Goal: Navigation & Orientation: Find specific page/section

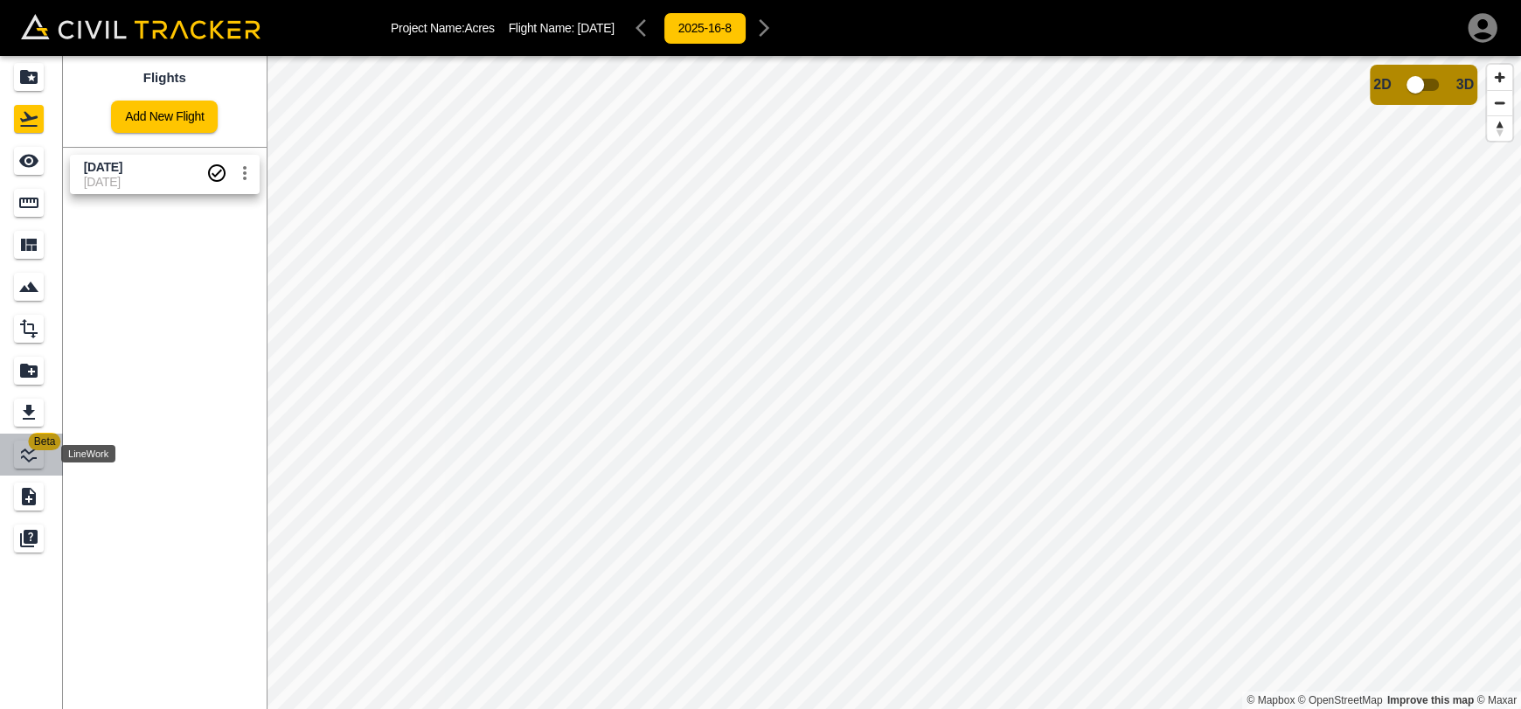
click at [33, 455] on icon "LineWork" at bounding box center [28, 454] width 21 height 21
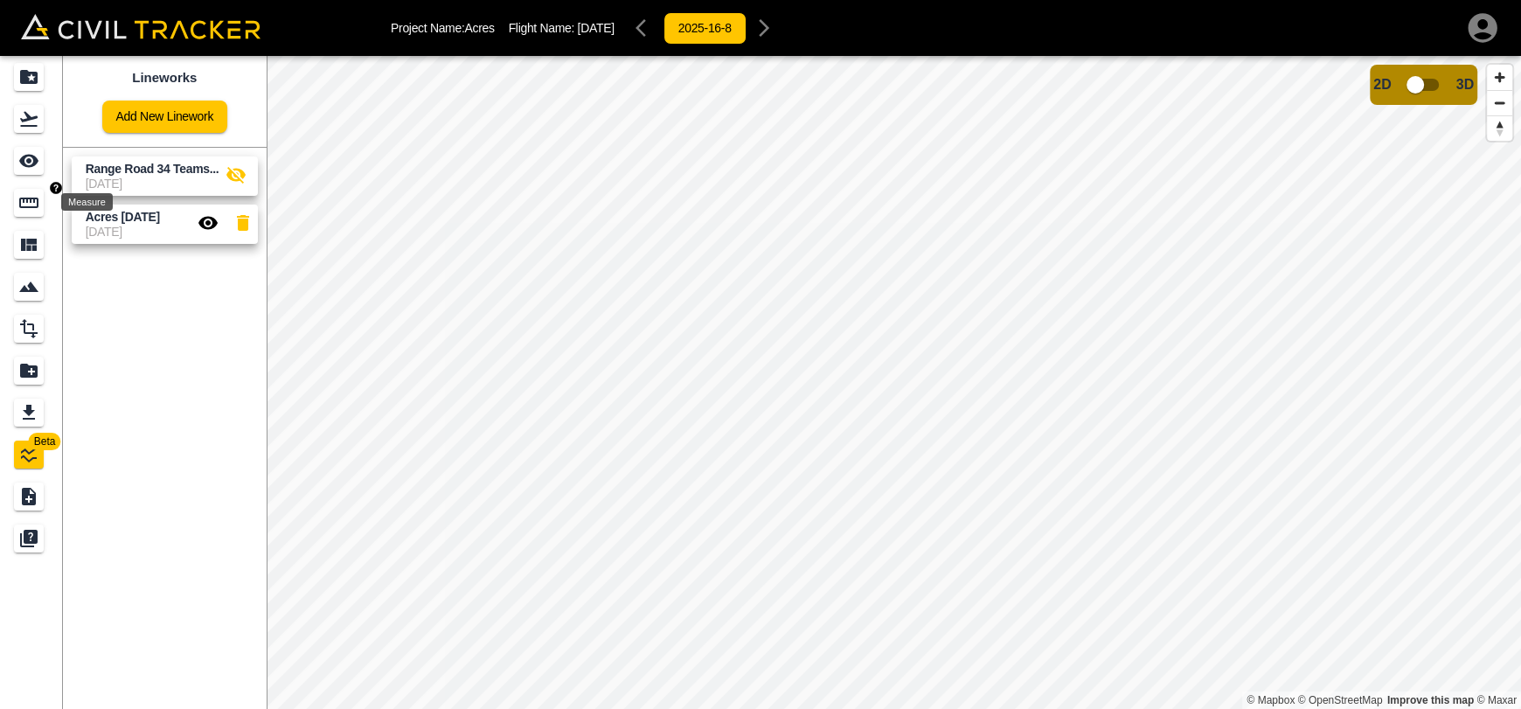
click at [25, 182] on link at bounding box center [31, 203] width 63 height 42
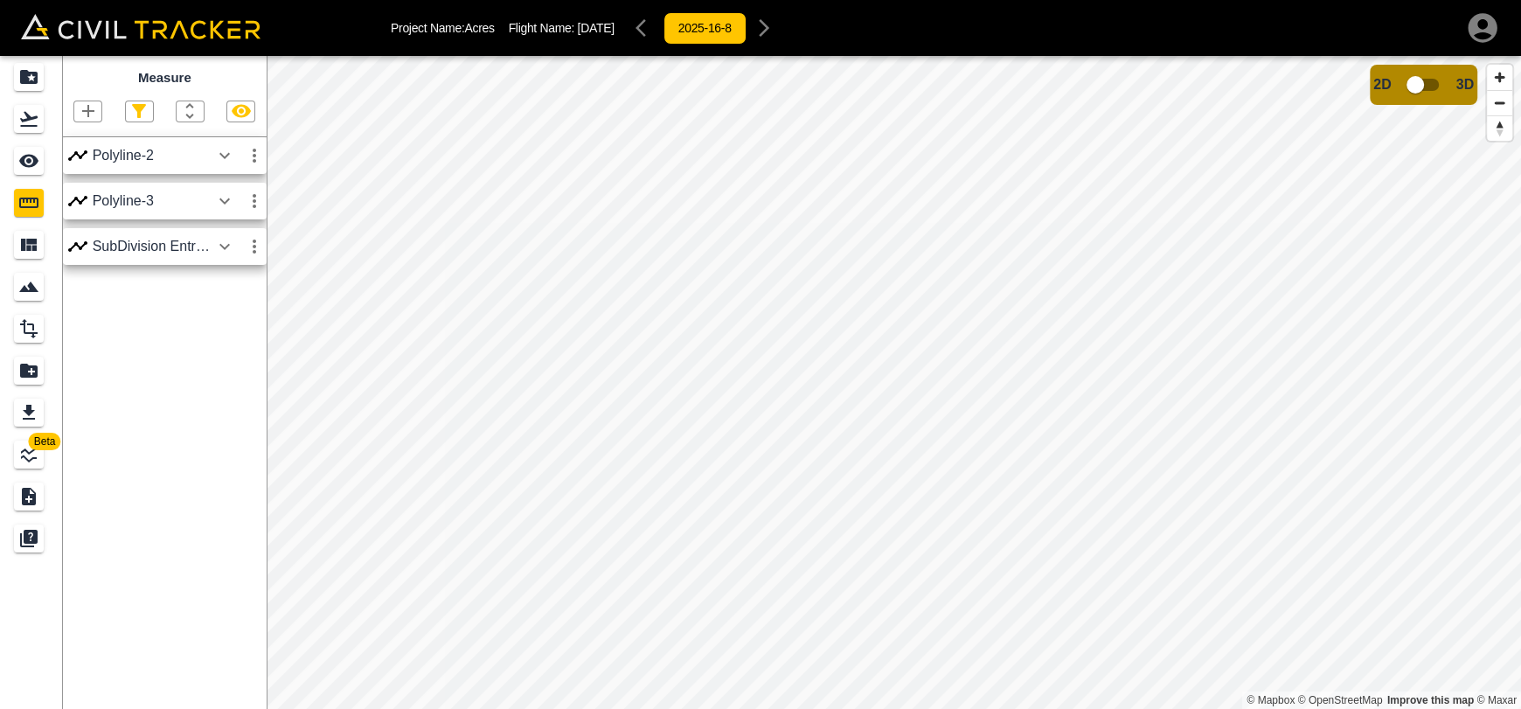
click at [232, 161] on icon "button" at bounding box center [224, 155] width 21 height 21
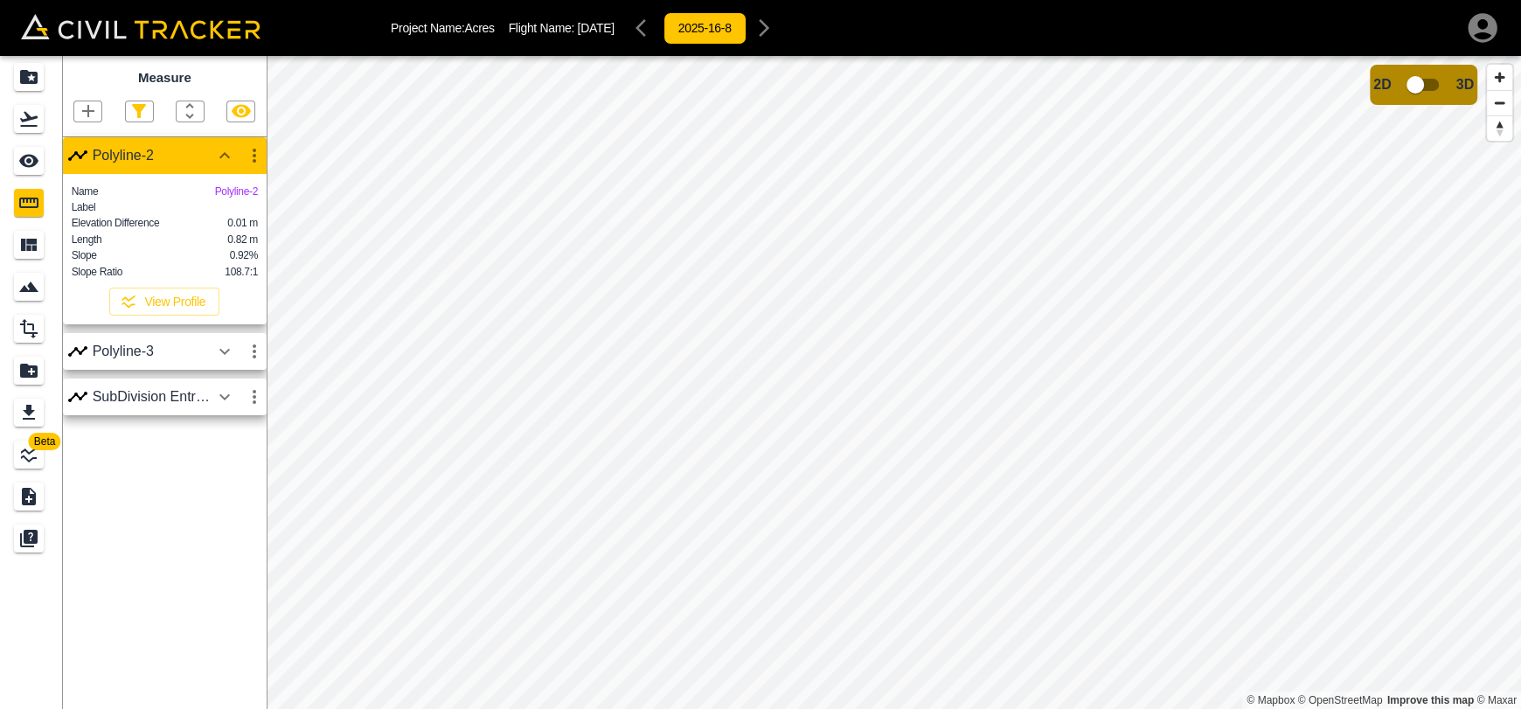
click at [224, 355] on icon "button" at bounding box center [224, 352] width 10 height 6
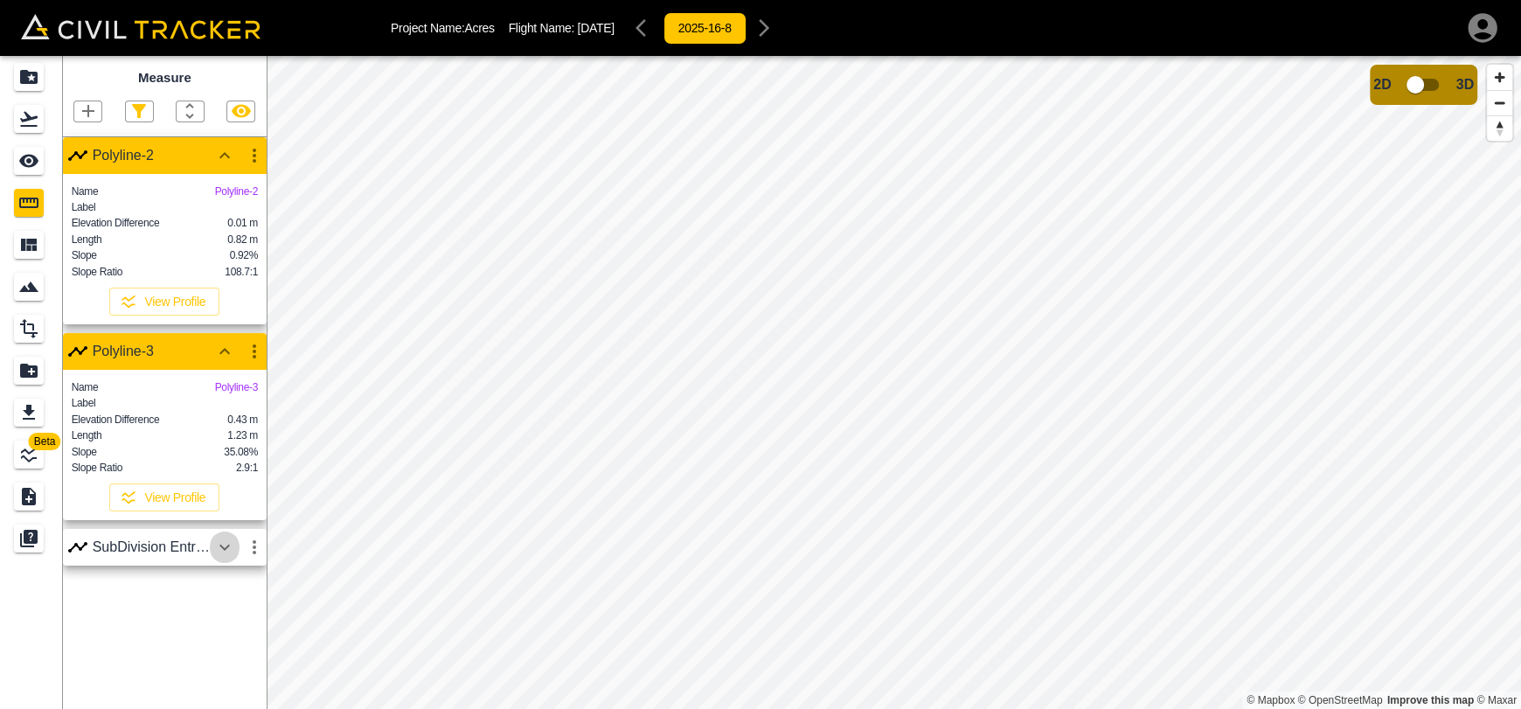
click at [221, 558] on icon "button" at bounding box center [224, 547] width 21 height 21
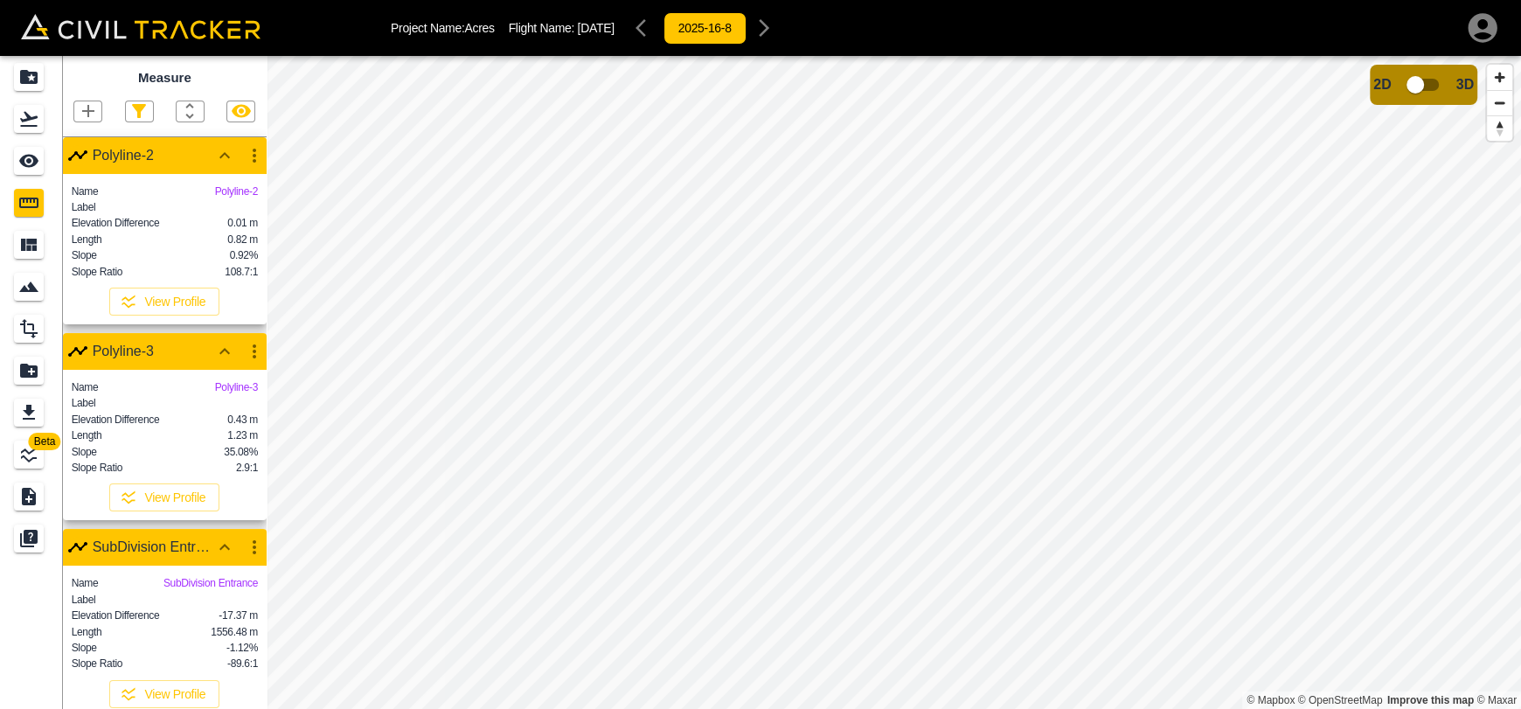
click at [221, 558] on icon "button" at bounding box center [224, 547] width 21 height 21
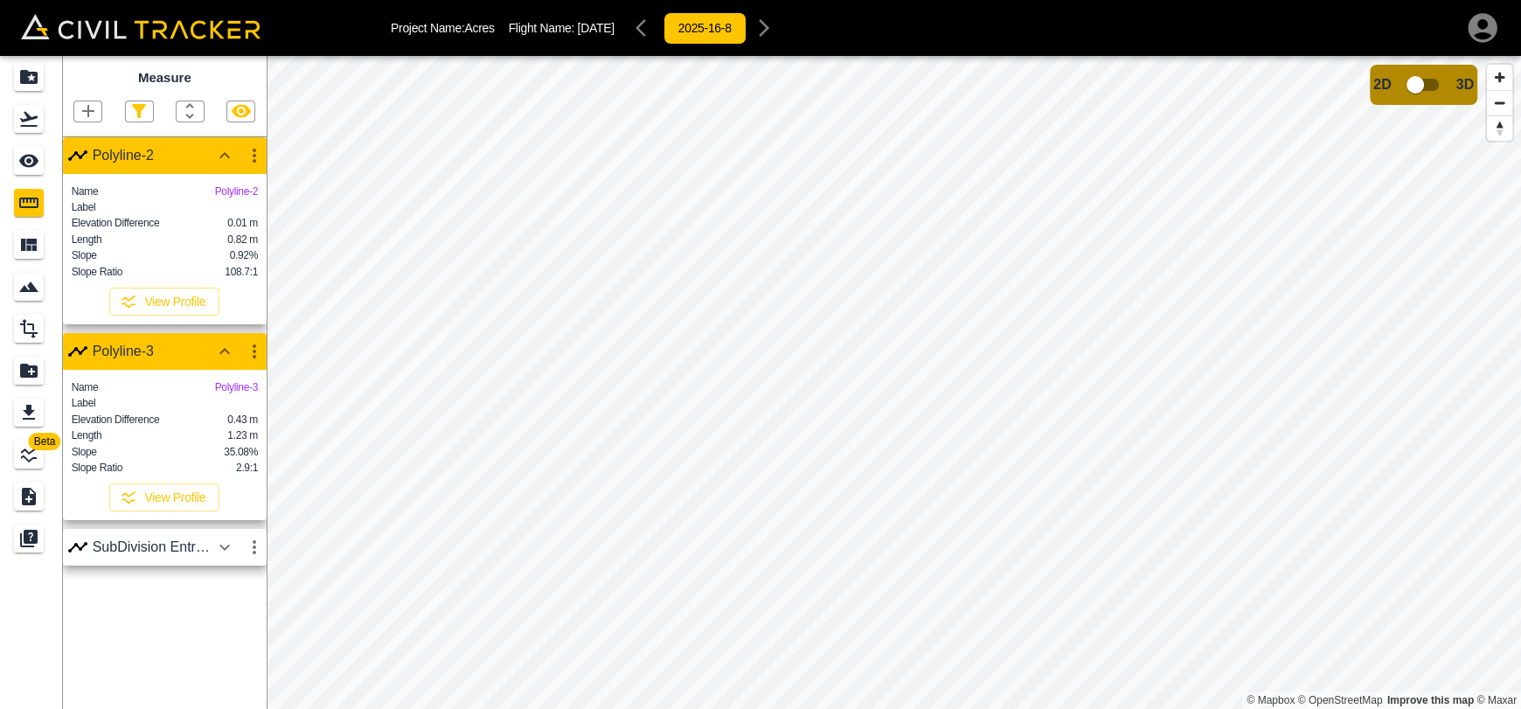
click at [783, 708] on html "Project Name: Acres Flight Name: [DATE] 2025-16-8 Beta Measure Polyline-2 Name …" at bounding box center [760, 354] width 1521 height 709
click at [231, 112] on icon "button" at bounding box center [241, 111] width 21 height 21
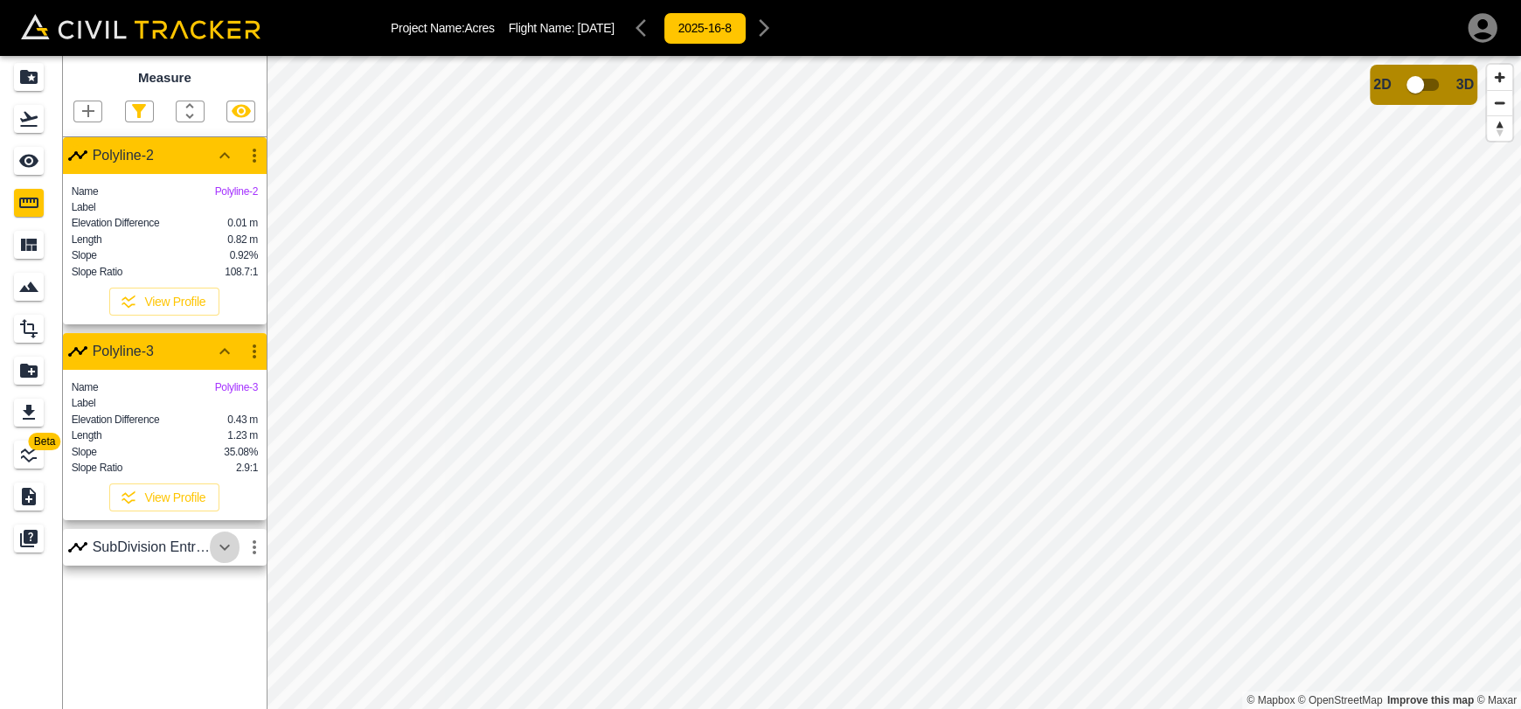
click at [215, 558] on icon "button" at bounding box center [224, 547] width 21 height 21
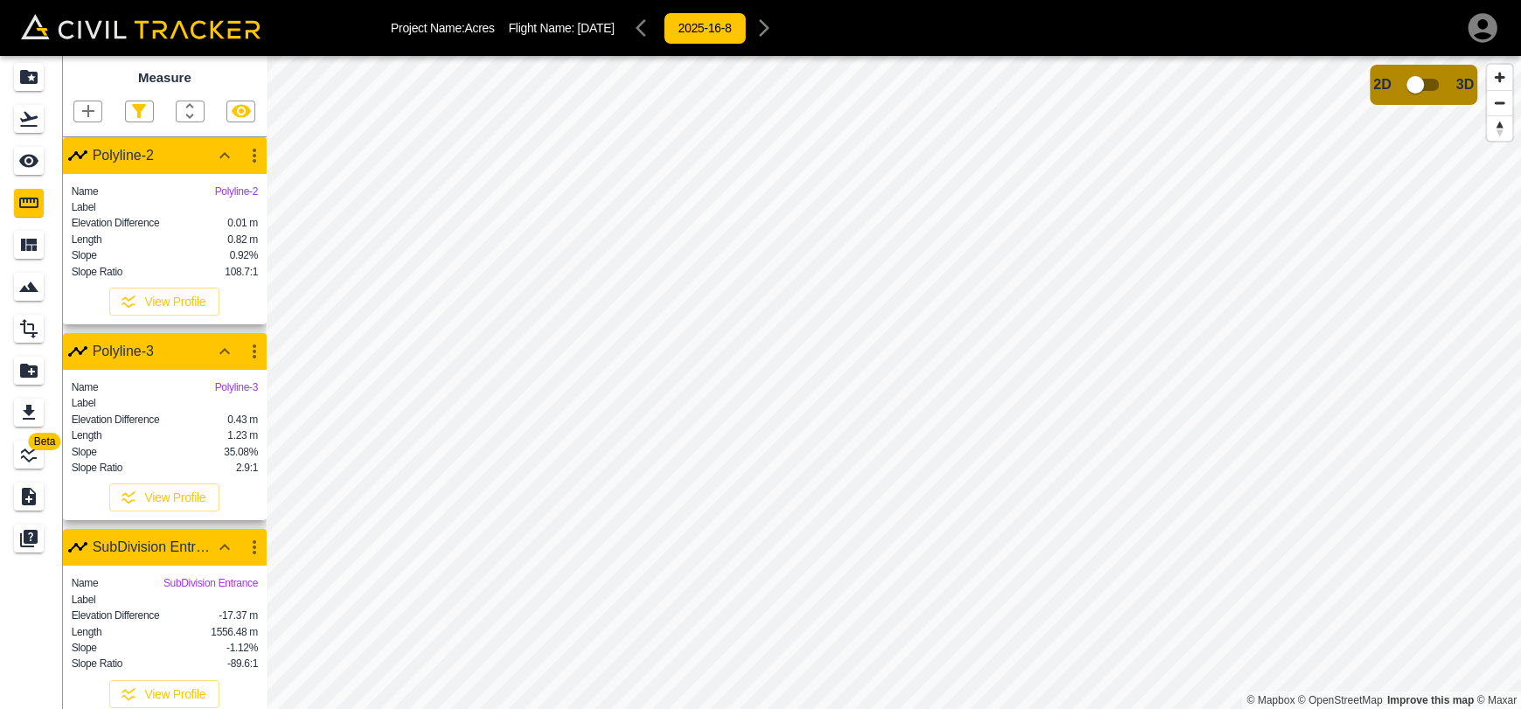
scroll to position [24, 0]
click at [246, 105] on icon "button" at bounding box center [241, 111] width 19 height 13
click at [246, 103] on icon "button" at bounding box center [241, 111] width 19 height 17
click at [240, 101] on icon "button" at bounding box center [241, 111] width 21 height 21
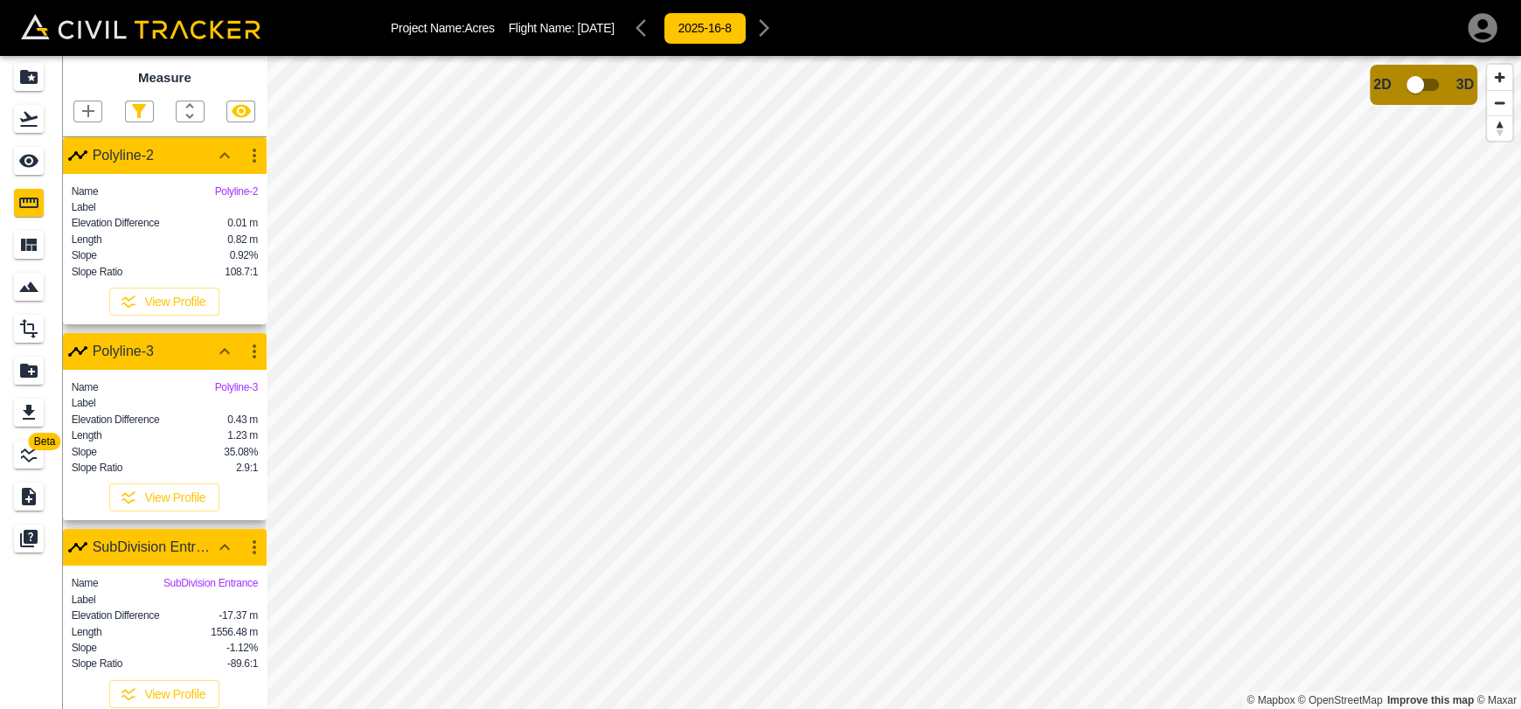
click at [240, 105] on icon "button" at bounding box center [241, 111] width 19 height 13
click at [240, 103] on icon "button" at bounding box center [241, 111] width 19 height 17
click at [238, 105] on icon "button" at bounding box center [241, 111] width 19 height 13
click at [238, 103] on icon "button" at bounding box center [241, 111] width 19 height 17
click at [45, 160] on div "See" at bounding box center [31, 161] width 35 height 28
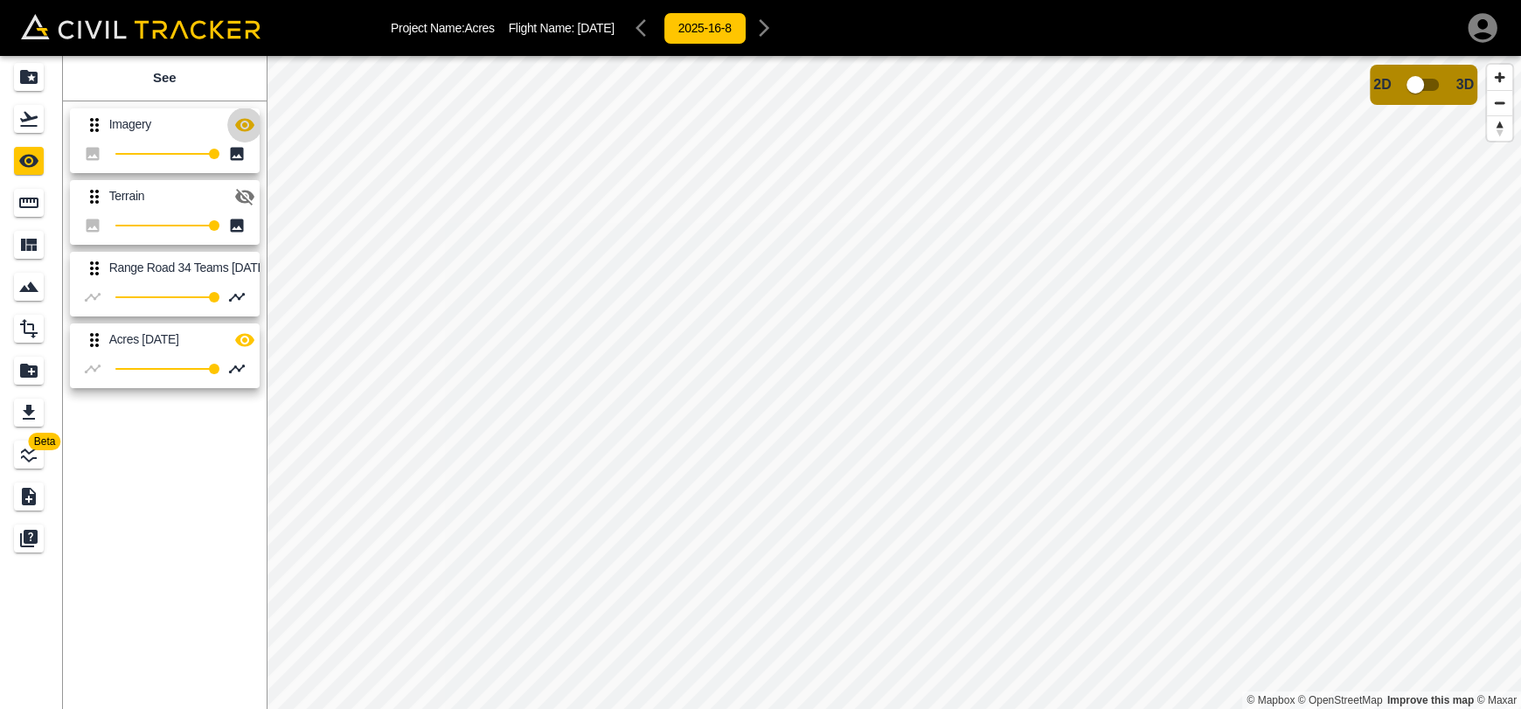
click at [249, 125] on icon "button" at bounding box center [244, 124] width 19 height 13
click at [246, 200] on icon "button" at bounding box center [244, 197] width 19 height 17
drag, startPoint x: 31, startPoint y: 205, endPoint x: 192, endPoint y: 192, distance: 161.4
click at [31, 206] on icon "Measure" at bounding box center [28, 202] width 21 height 21
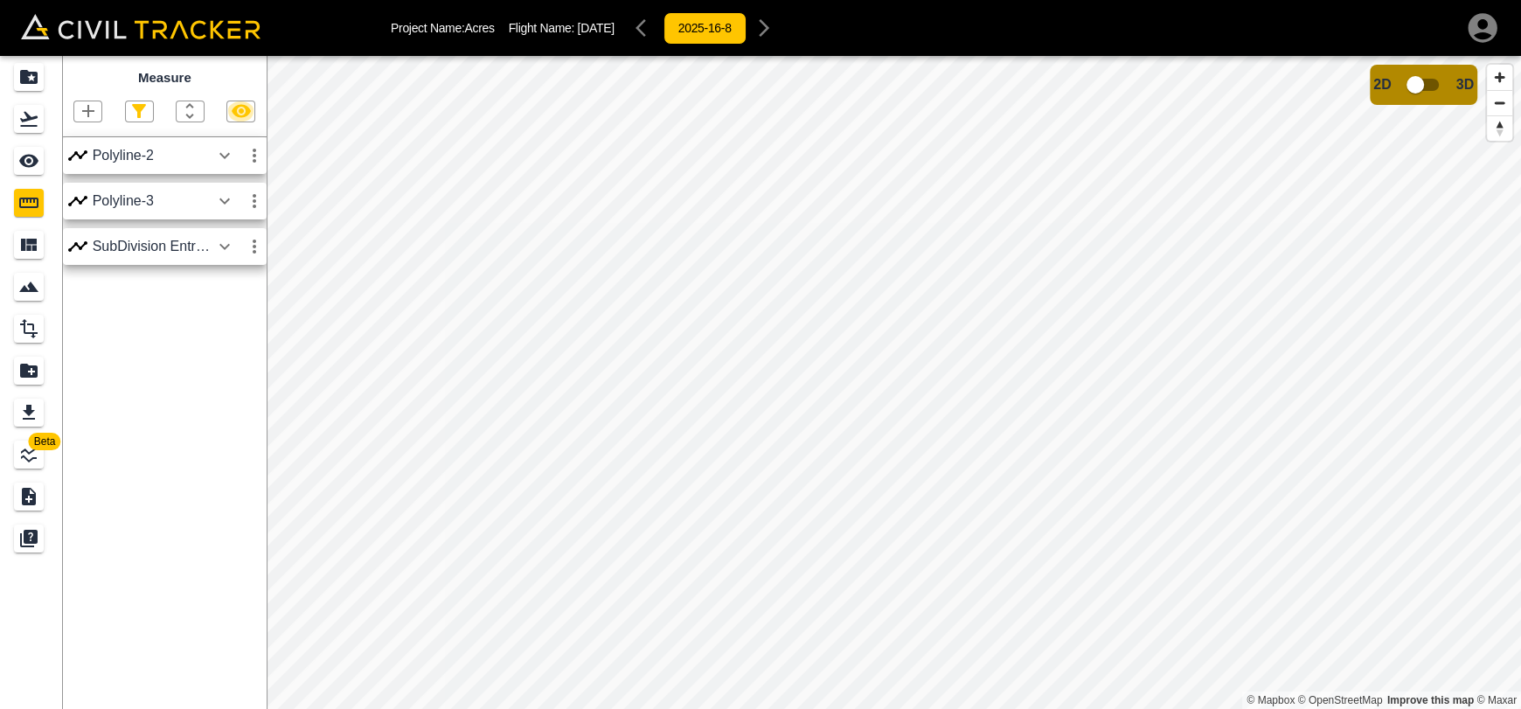
click at [232, 114] on icon "button" at bounding box center [241, 111] width 21 height 21
click at [246, 114] on icon "button" at bounding box center [241, 111] width 19 height 13
click at [246, 114] on icon "button" at bounding box center [241, 111] width 19 height 17
click at [221, 151] on icon "button" at bounding box center [224, 155] width 21 height 21
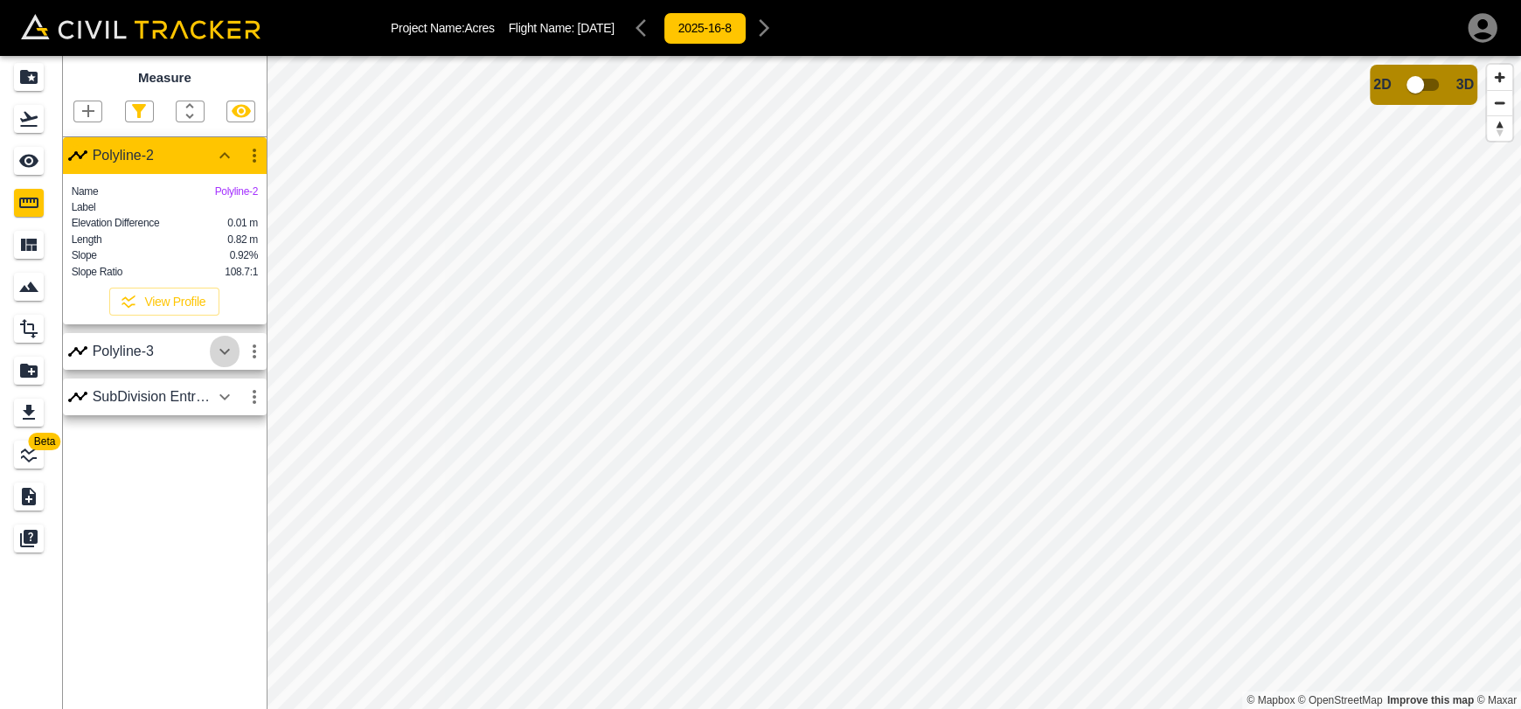
click at [231, 362] on icon "button" at bounding box center [224, 351] width 21 height 21
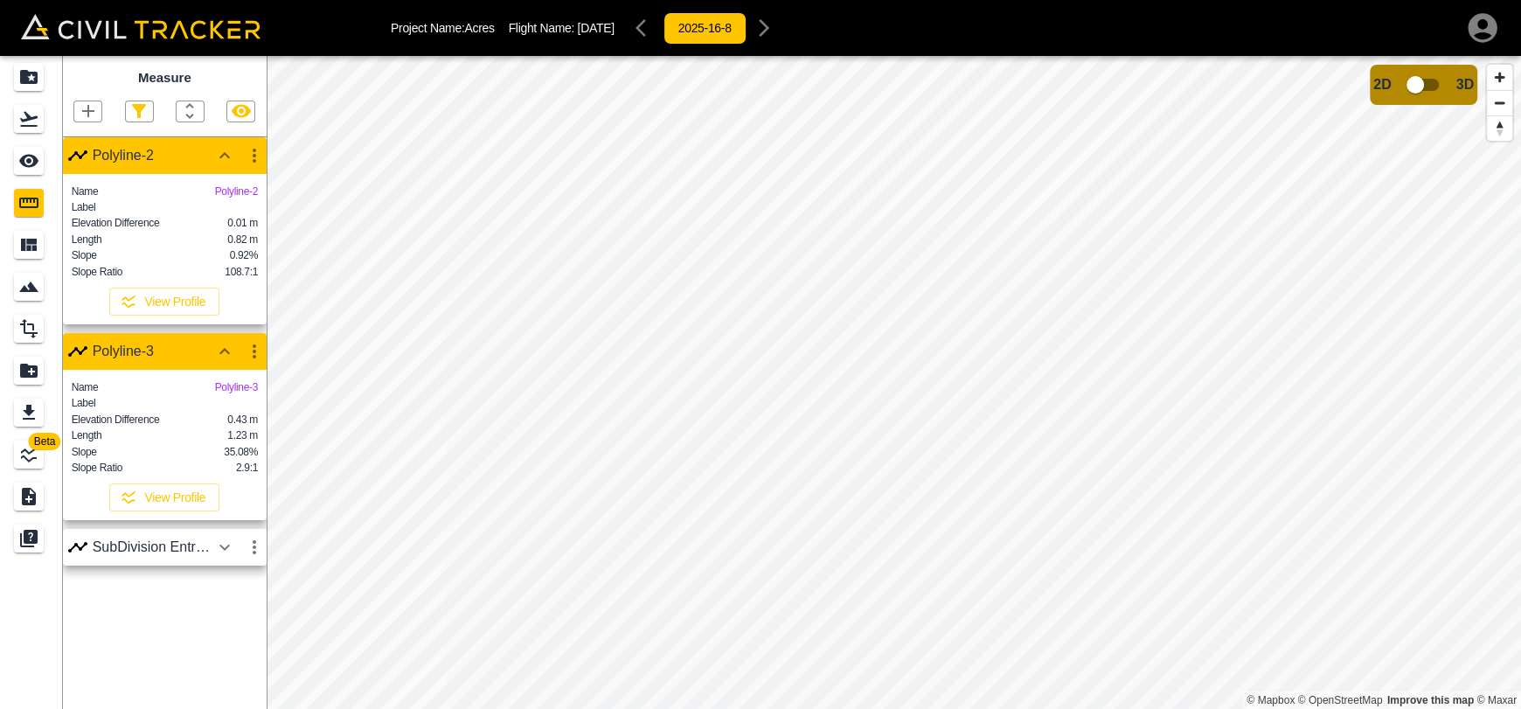
click at [244, 116] on icon "button" at bounding box center [241, 111] width 19 height 13
click at [244, 116] on icon "button" at bounding box center [241, 111] width 19 height 17
click at [246, 118] on icon "button" at bounding box center [241, 111] width 21 height 21
click at [246, 118] on icon "button" at bounding box center [241, 111] width 19 height 17
click at [239, 109] on icon "button" at bounding box center [241, 111] width 21 height 21
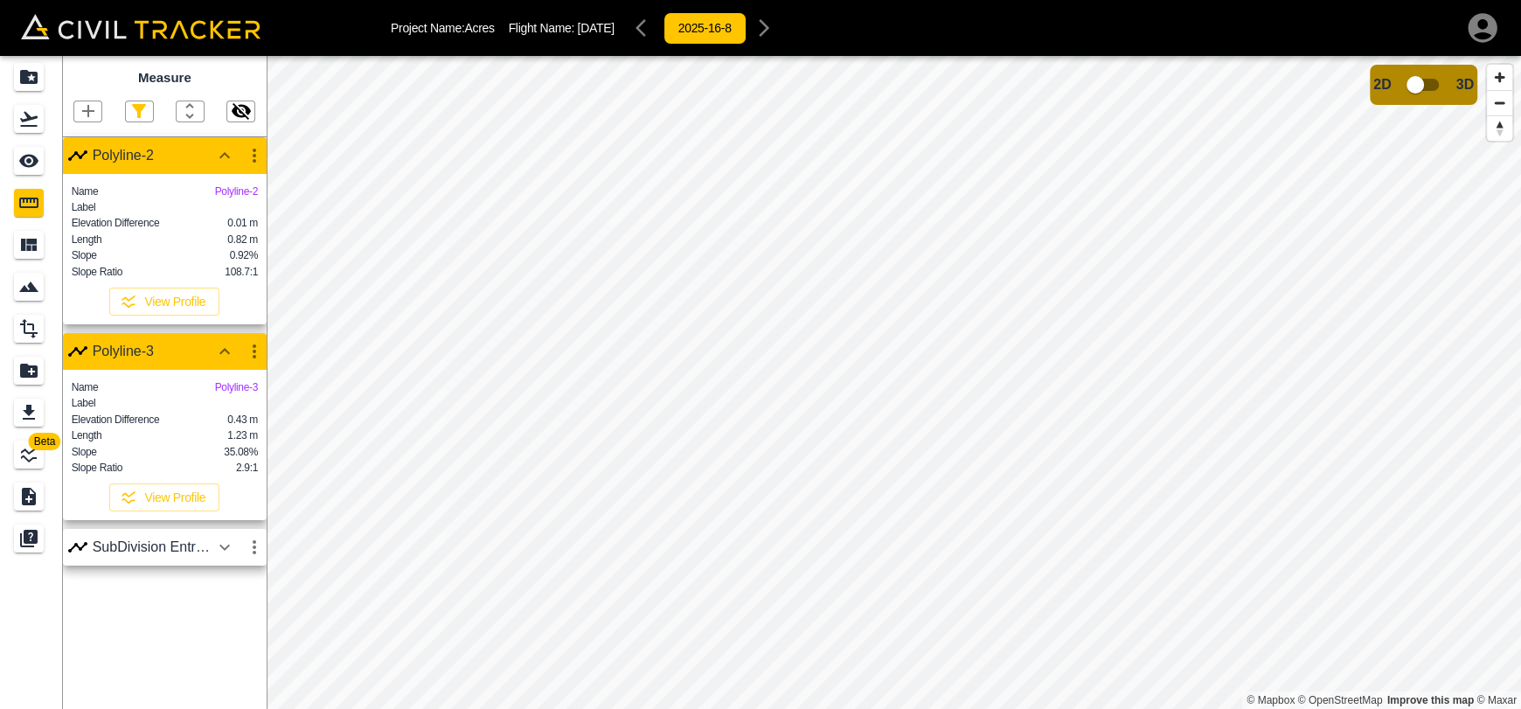
click at [239, 109] on icon "button" at bounding box center [241, 111] width 21 height 21
click at [241, 112] on icon "button" at bounding box center [241, 111] width 19 height 13
click at [241, 112] on icon "button" at bounding box center [241, 111] width 21 height 21
click at [235, 113] on icon "button" at bounding box center [241, 111] width 19 height 13
click at [235, 113] on icon "button" at bounding box center [241, 111] width 19 height 17
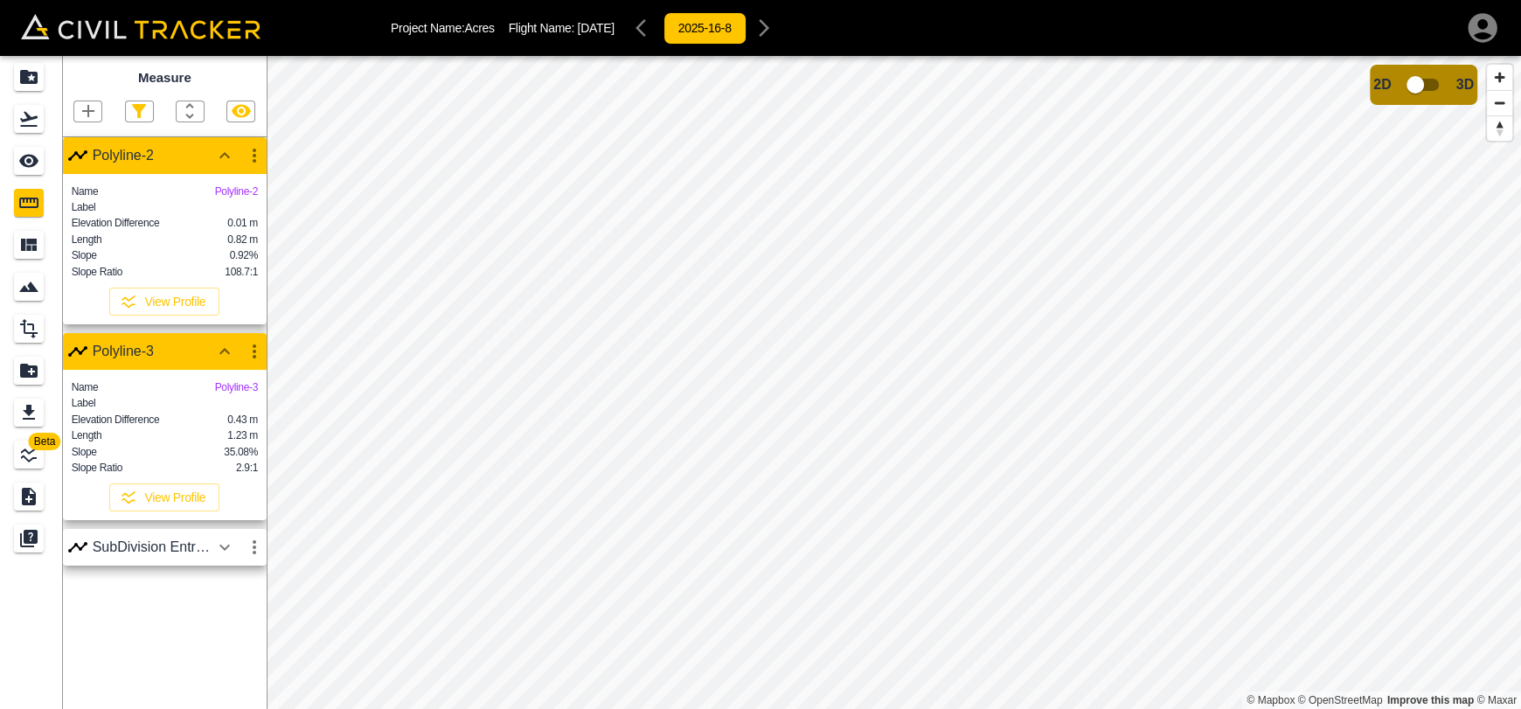
click at [235, 113] on icon "button" at bounding box center [241, 111] width 19 height 13
click at [235, 113] on icon "button" at bounding box center [241, 111] width 19 height 17
click at [248, 162] on icon "button" at bounding box center [254, 155] width 21 height 21
click at [779, 277] on div at bounding box center [760, 354] width 1521 height 709
click at [243, 107] on icon "button" at bounding box center [241, 111] width 19 height 13
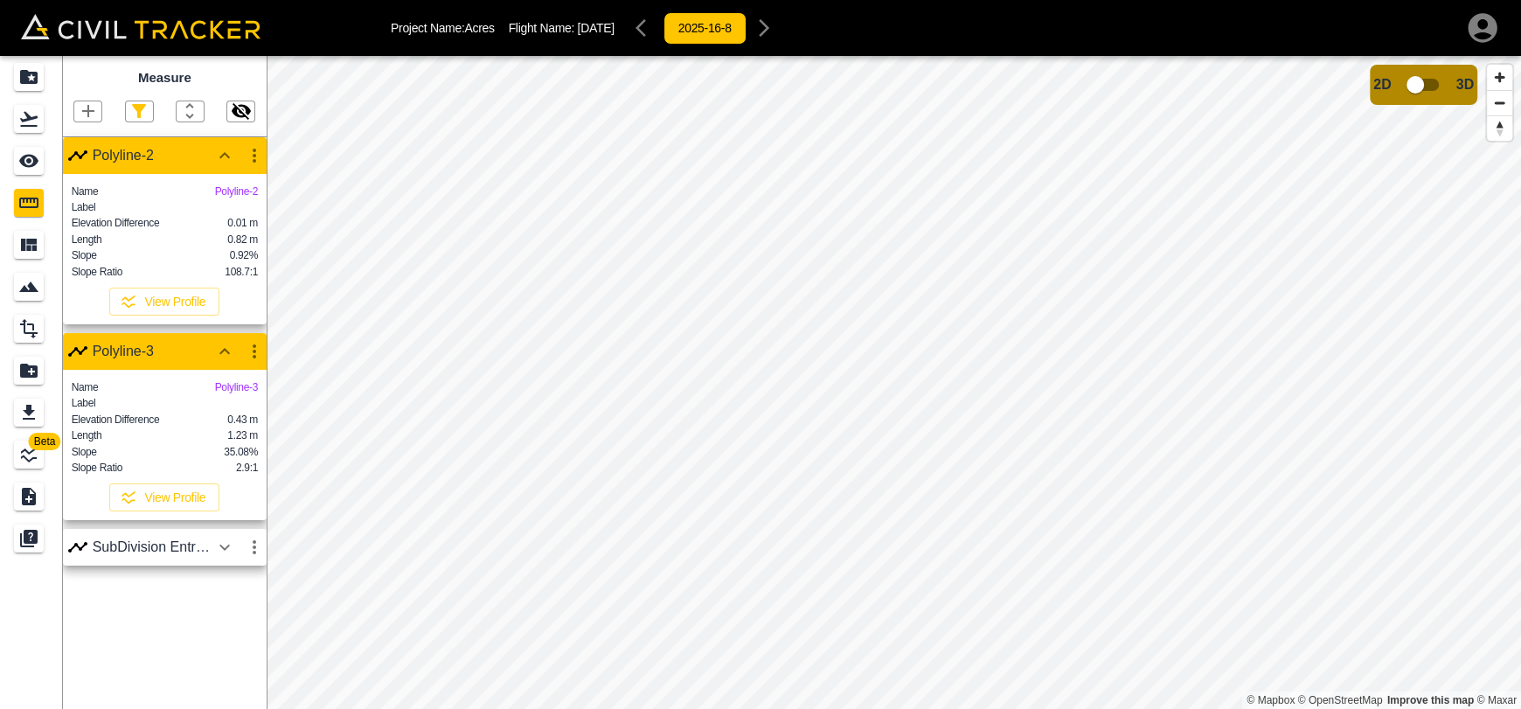
click at [243, 107] on icon "button" at bounding box center [241, 111] width 19 height 17
click at [32, 406] on icon "Export" at bounding box center [28, 412] width 21 height 21
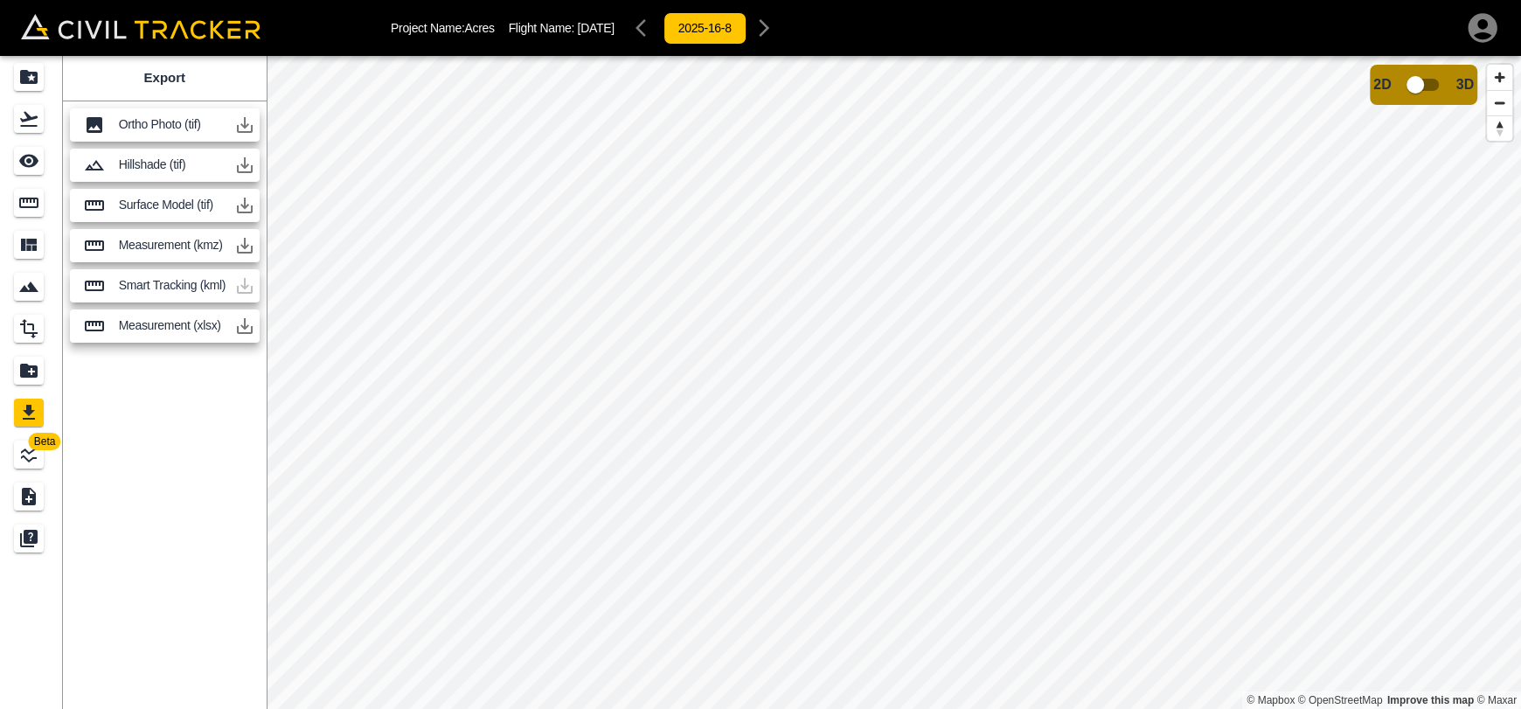
click at [246, 247] on icon "button" at bounding box center [244, 245] width 21 height 21
click at [32, 170] on div "See" at bounding box center [29, 161] width 30 height 28
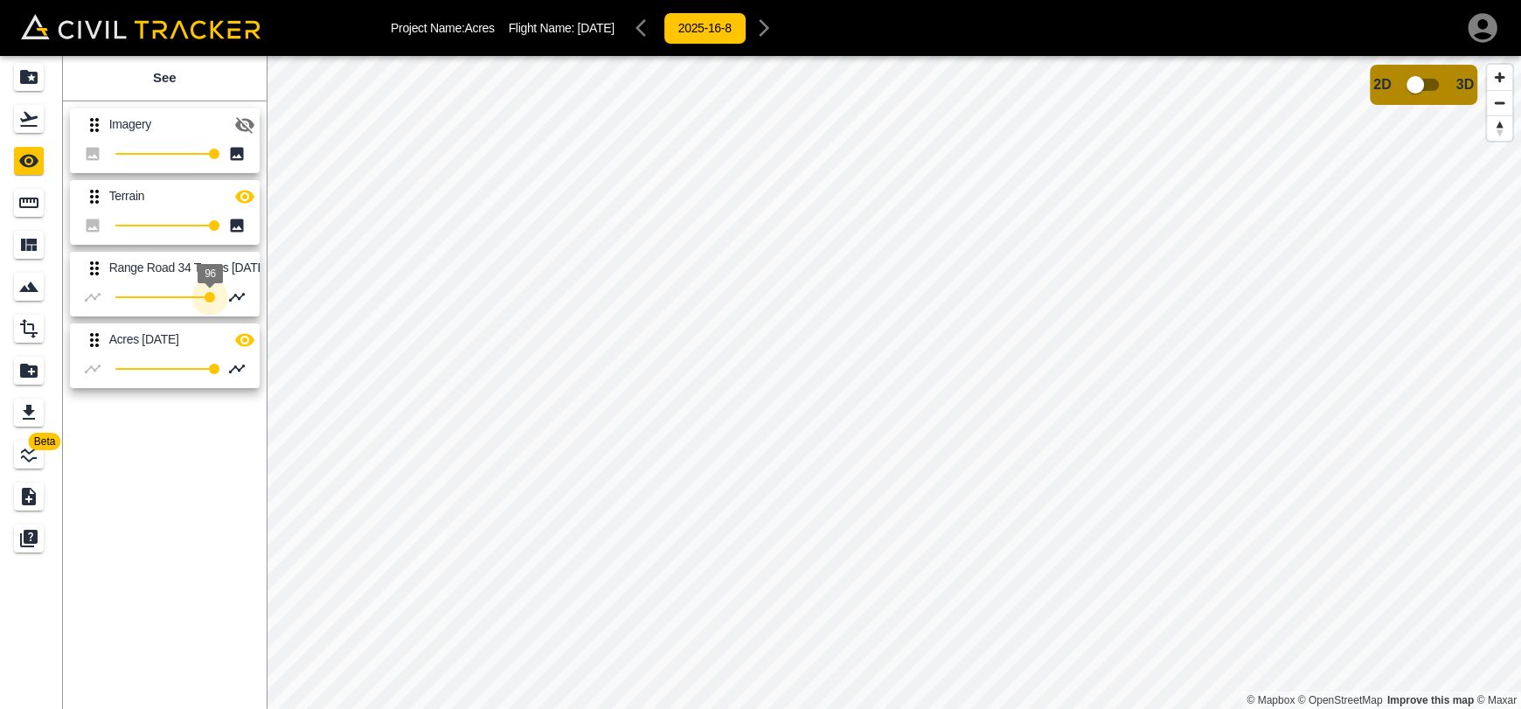
type input "0"
drag, startPoint x: 210, startPoint y: 294, endPoint x: 21, endPoint y: 299, distance: 188.9
click at [21, 299] on div "Beta See Imagery [STREET_ADDRESS] 34 Teams [DATE] 0 Acres [DATE] 100" at bounding box center [133, 382] width 267 height 653
type input "0"
drag, startPoint x: 214, startPoint y: 376, endPoint x: 0, endPoint y: 366, distance: 214.4
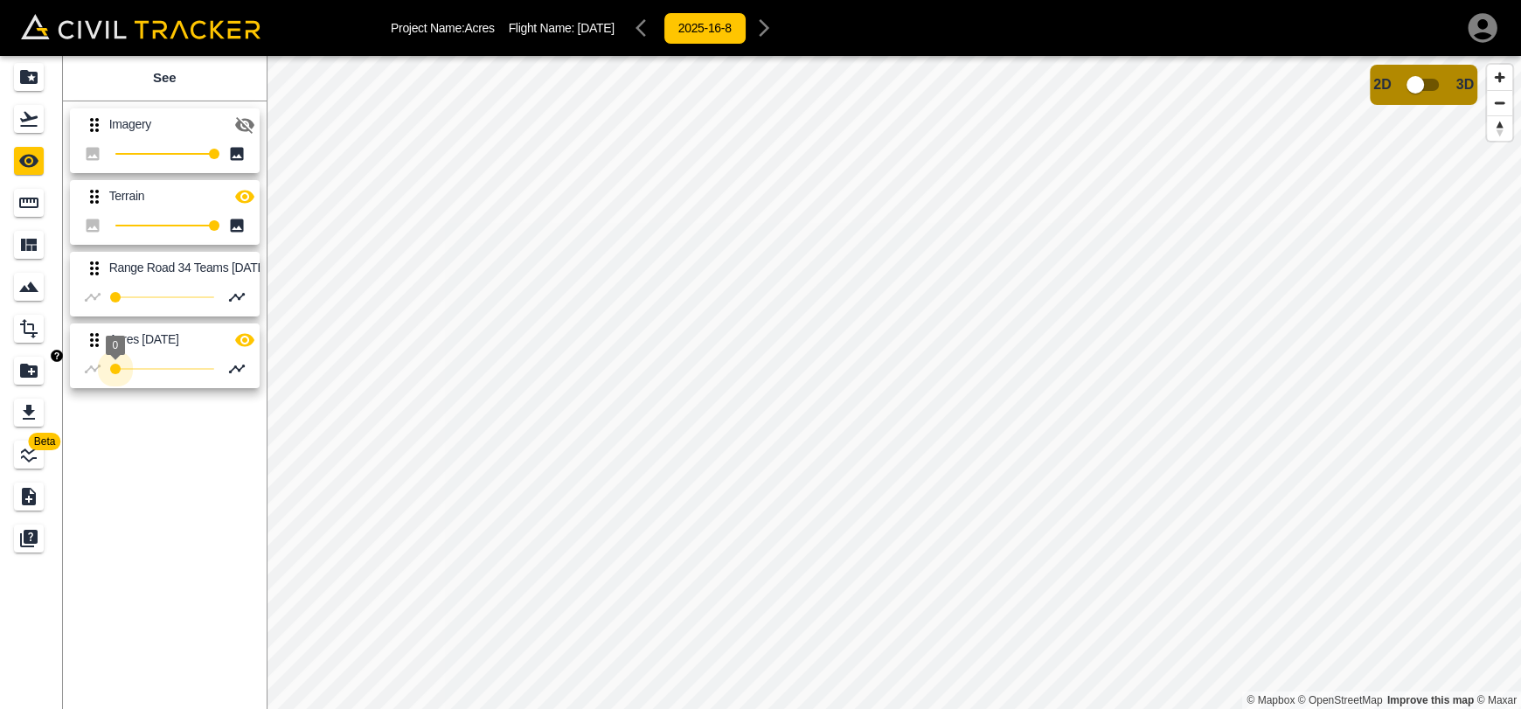
click at [0, 366] on div "Beta See Imagery [STREET_ADDRESS] 34 Teams [DATE] 0 Acres [DATE] 0" at bounding box center [133, 382] width 267 height 653
click at [252, 206] on button "button" at bounding box center [244, 196] width 35 height 35
click at [746, 708] on html "Project Name: Acres Flight Name: [DATE] 2025-16-8 Beta See Imagery [GEOGRAPHIC_…" at bounding box center [760, 354] width 1521 height 709
type input "100"
click at [360, 327] on div "Beta See Imagery [STREET_ADDRESS] 34 Teams [DATE] 100 Acres [DATE] 0 © Mapbox ©…" at bounding box center [760, 382] width 1521 height 653
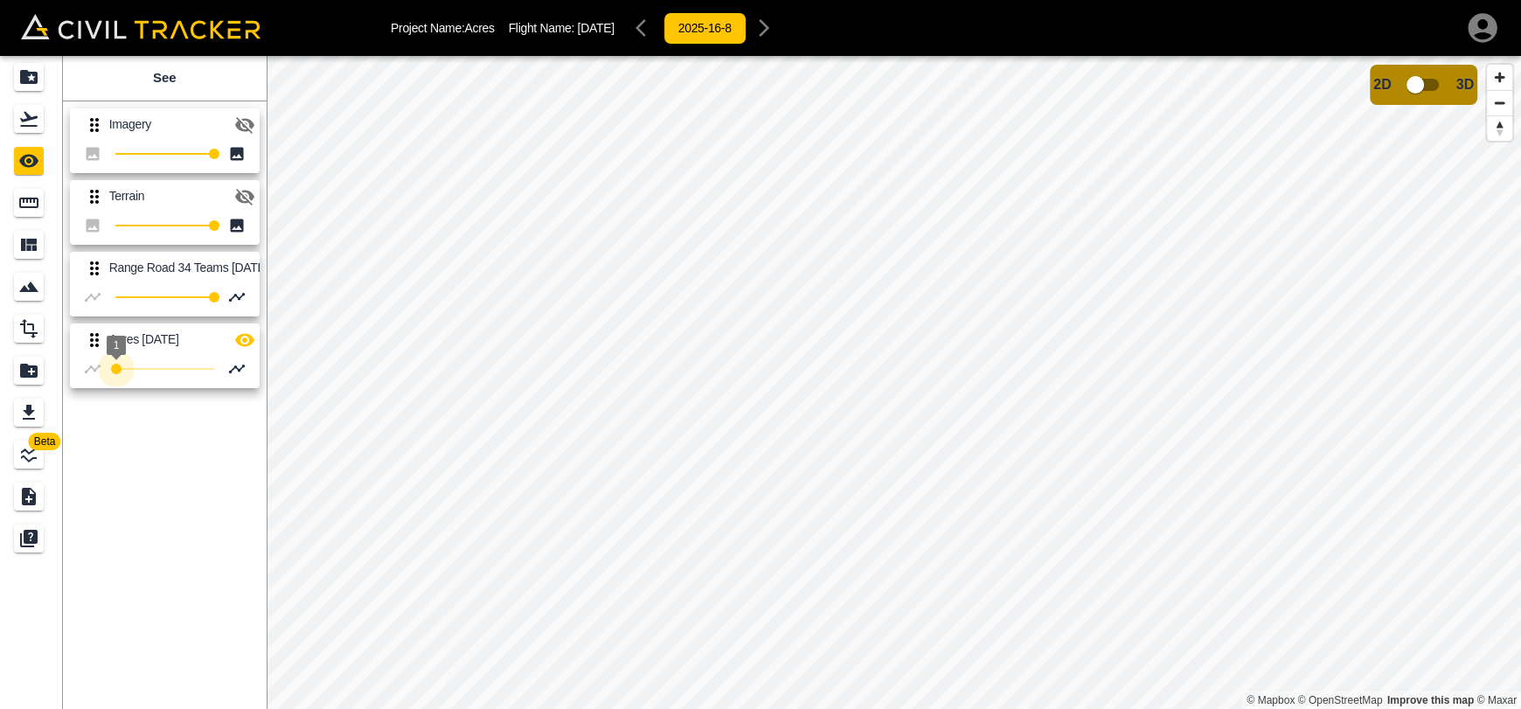
type input "100"
click at [437, 399] on div "Beta See Imagery [STREET_ADDRESS] 34 Teams [DATE] 100 Acres [DATE] 100 © Mapbox…" at bounding box center [760, 382] width 1521 height 653
click at [245, 132] on icon "button" at bounding box center [244, 124] width 21 height 21
click at [242, 193] on icon "button" at bounding box center [244, 197] width 19 height 17
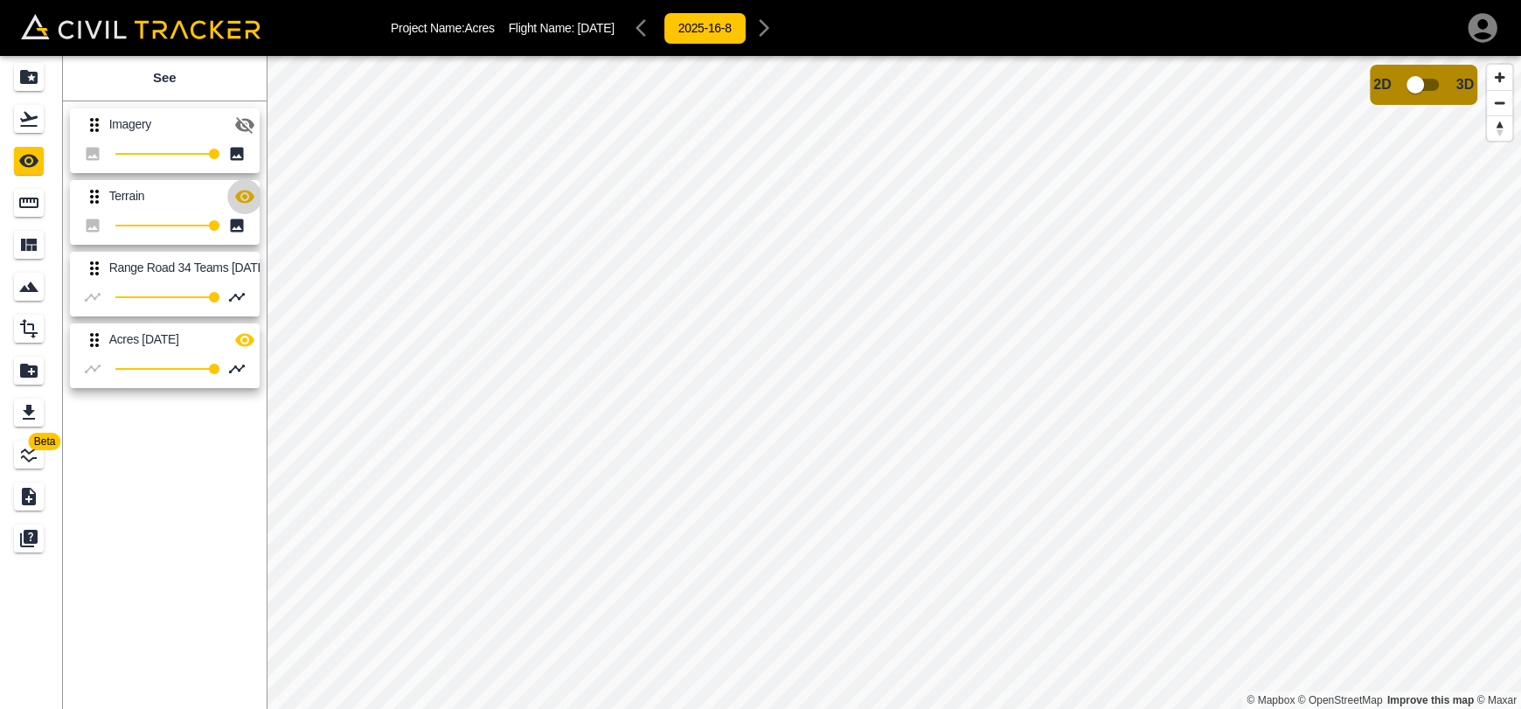
click at [242, 193] on icon "button" at bounding box center [244, 196] width 21 height 21
click at [240, 131] on icon "button" at bounding box center [244, 124] width 21 height 21
click at [29, 207] on icon "Measure" at bounding box center [28, 203] width 19 height 10
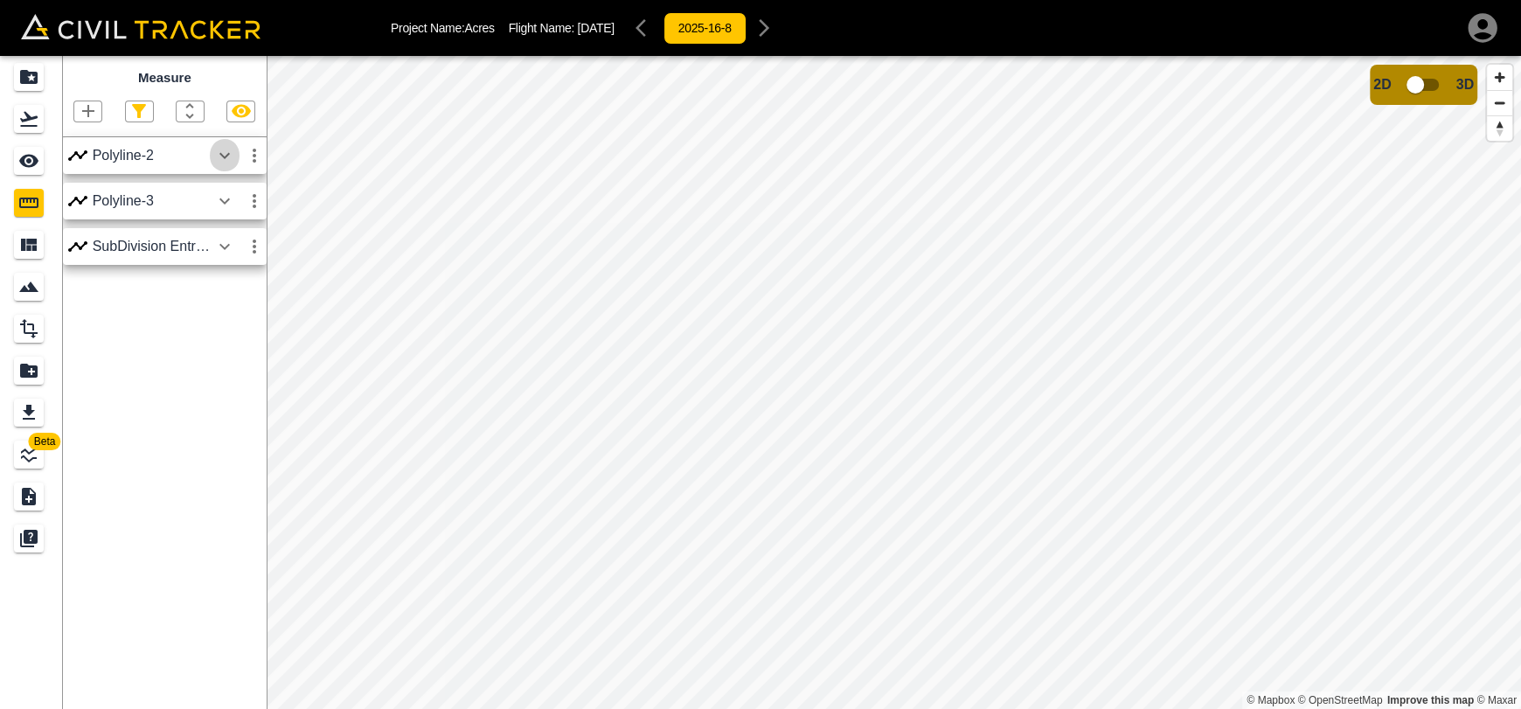
click at [223, 164] on icon "button" at bounding box center [224, 155] width 21 height 21
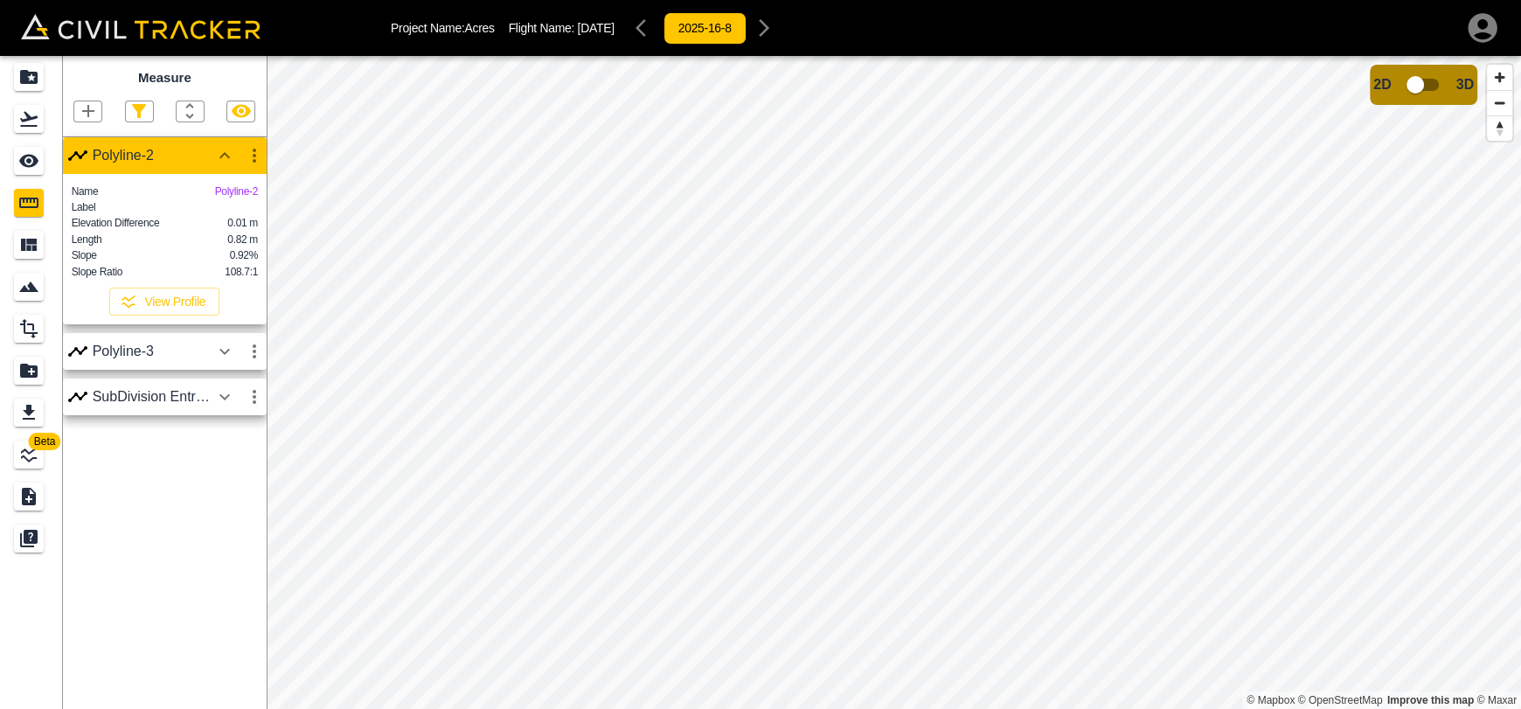
click at [235, 363] on button "button" at bounding box center [225, 351] width 30 height 35
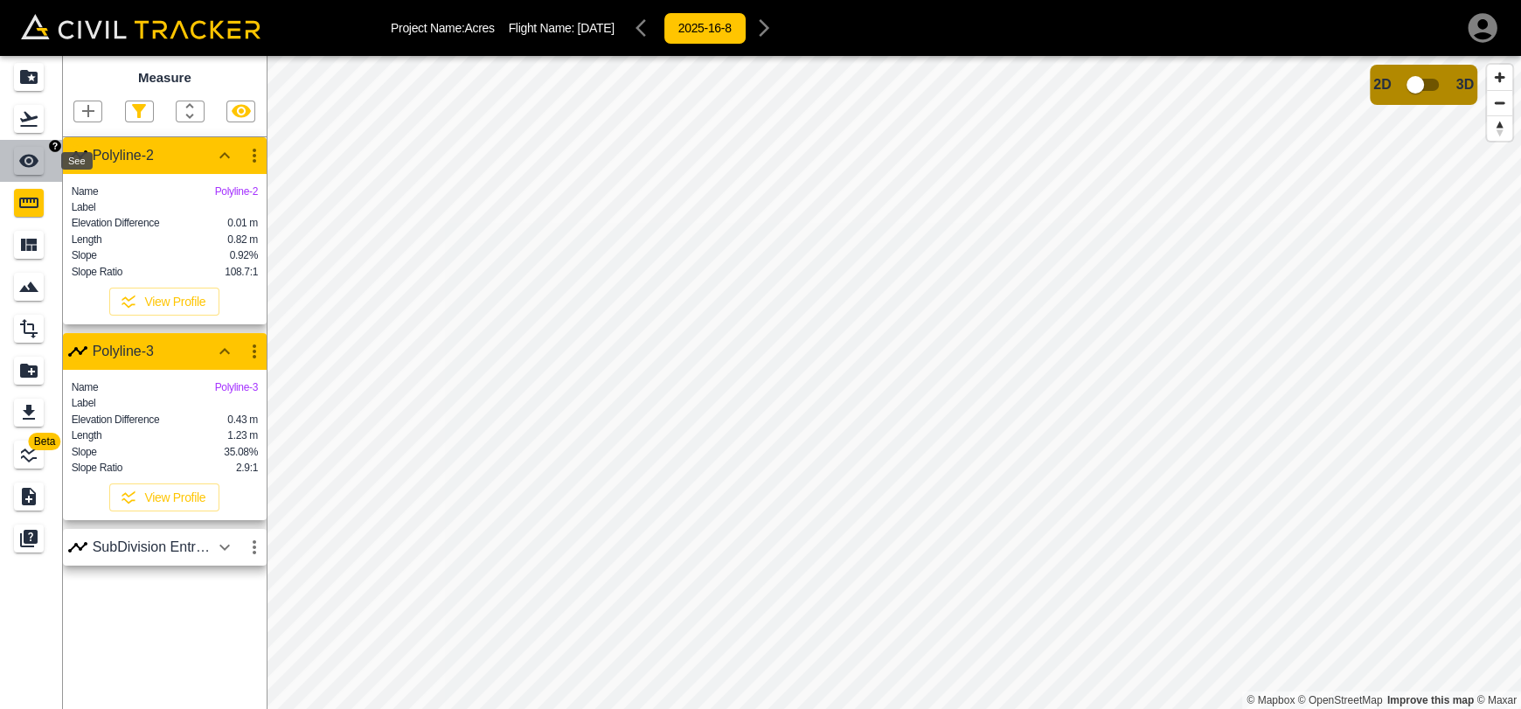
click at [35, 166] on icon "See" at bounding box center [28, 160] width 21 height 21
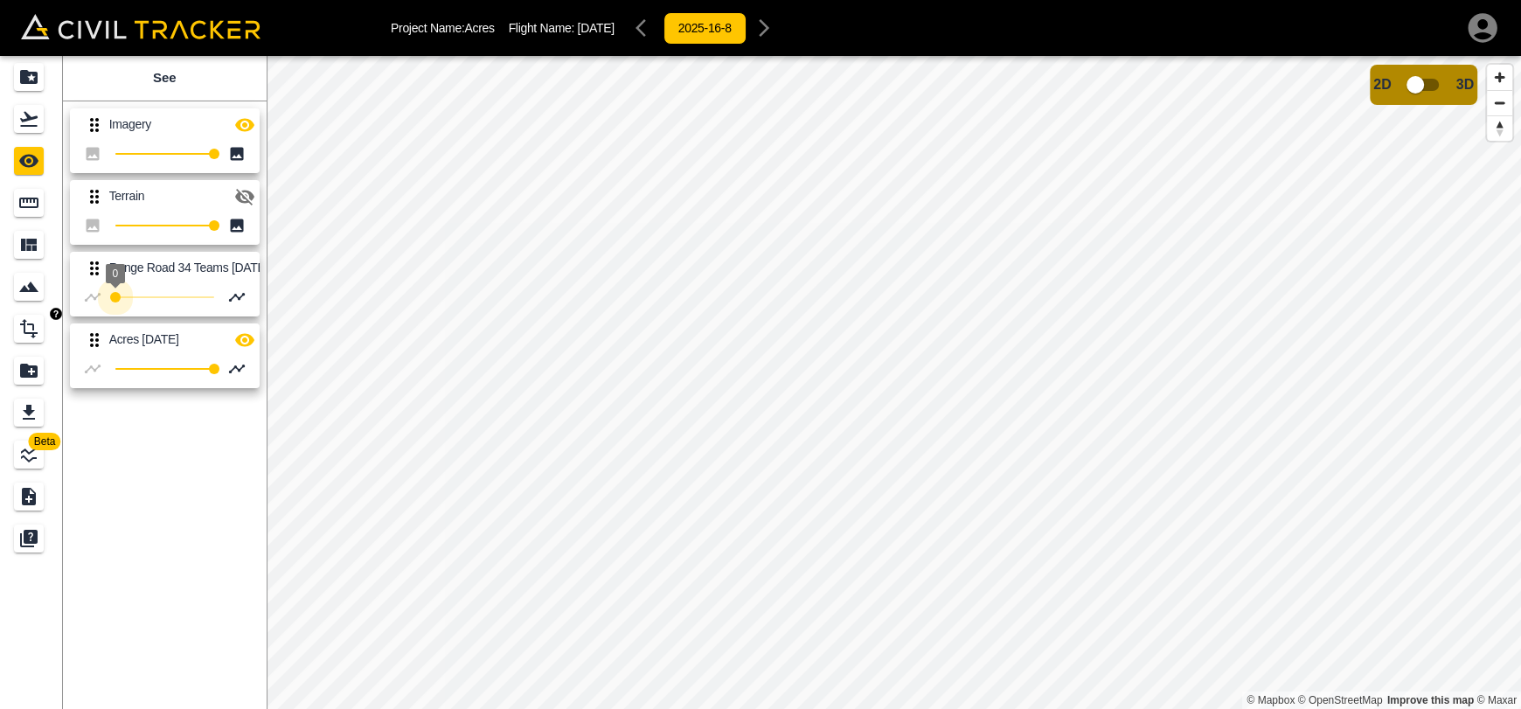
type input "100"
click at [364, 327] on div "Beta See Imagery [STREET_ADDRESS] 34 Teams [DATE] 100 Acres [DATE] 100 © Mapbox…" at bounding box center [760, 382] width 1521 height 653
click at [43, 78] on div "Projects" at bounding box center [29, 77] width 30 height 28
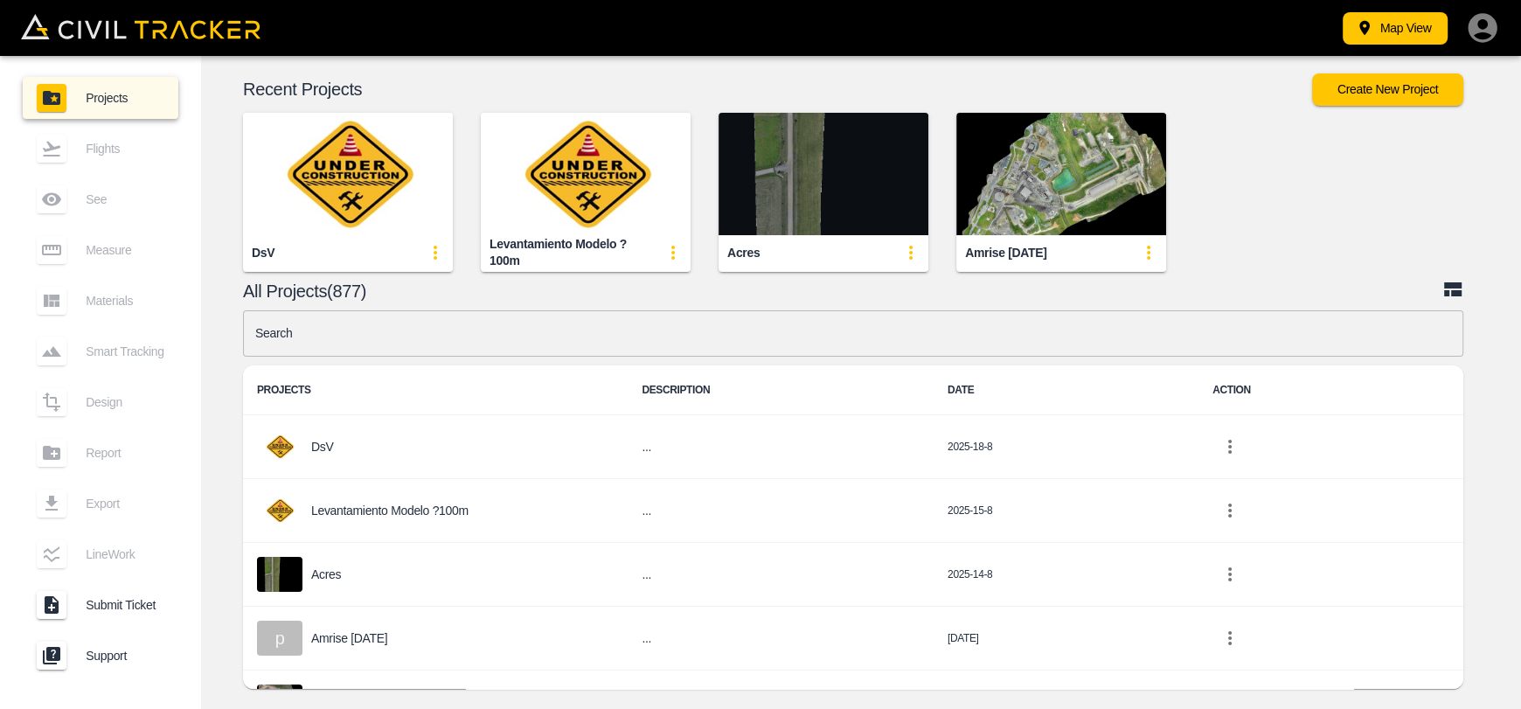
click at [760, 233] on img "button" at bounding box center [823, 174] width 210 height 122
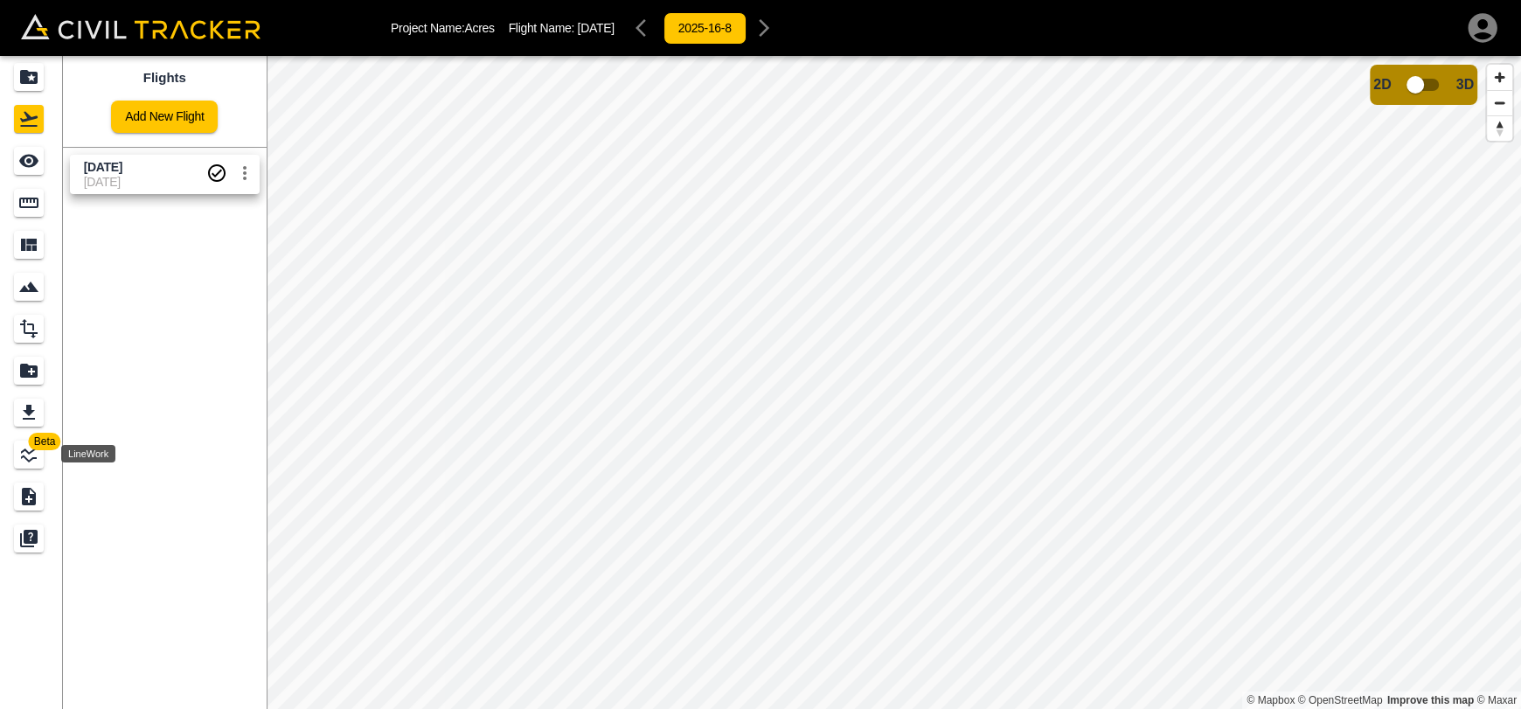
drag, startPoint x: 25, startPoint y: 456, endPoint x: 37, endPoint y: 429, distance: 29.4
click at [25, 456] on icon "LineWork" at bounding box center [28, 454] width 21 height 21
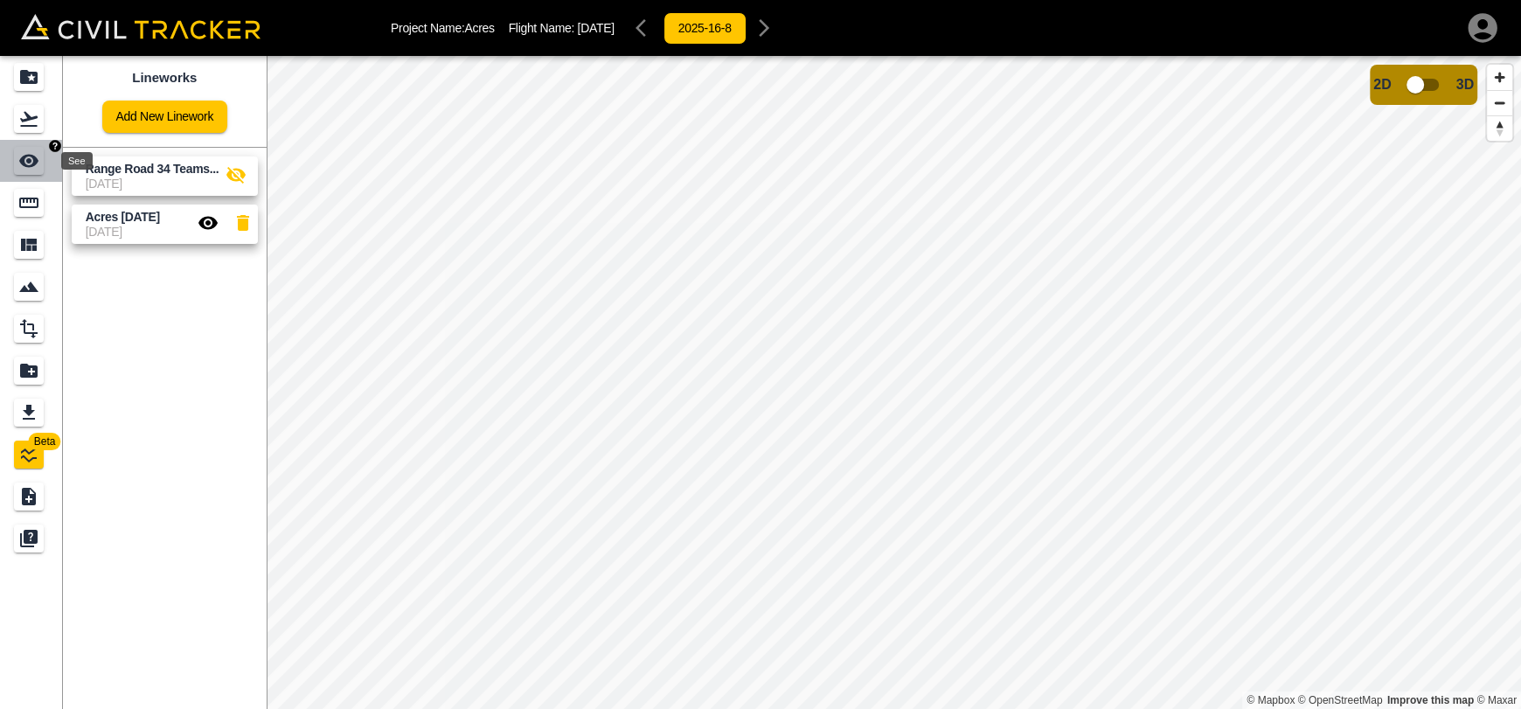
click at [46, 172] on div "See" at bounding box center [31, 161] width 35 height 28
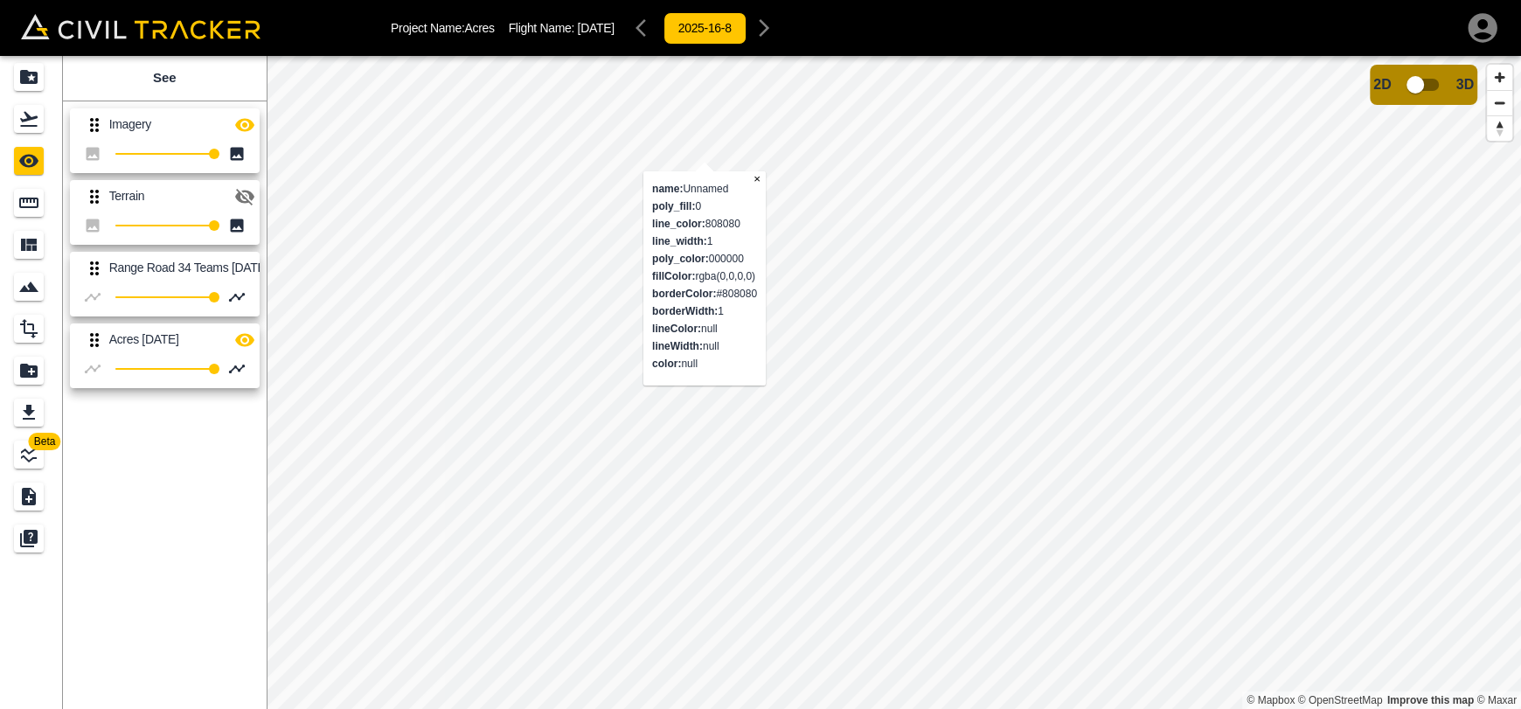
click at [718, 246] on div "© Mapbox © OpenStreetMap Improve this map © Maxar name: Unnamed poly_fill: 0 li…" at bounding box center [894, 382] width 1254 height 653
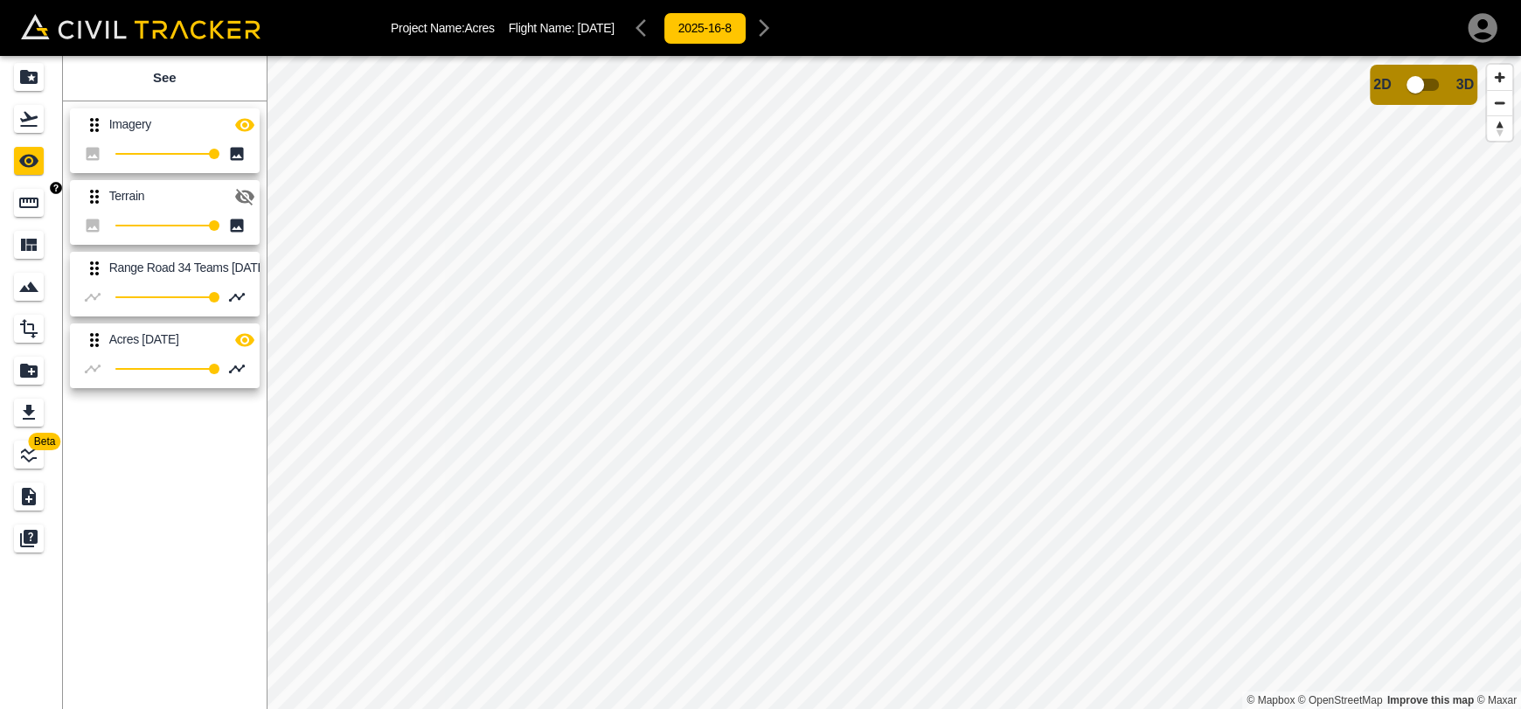
click at [35, 198] on icon "Measure" at bounding box center [28, 203] width 19 height 10
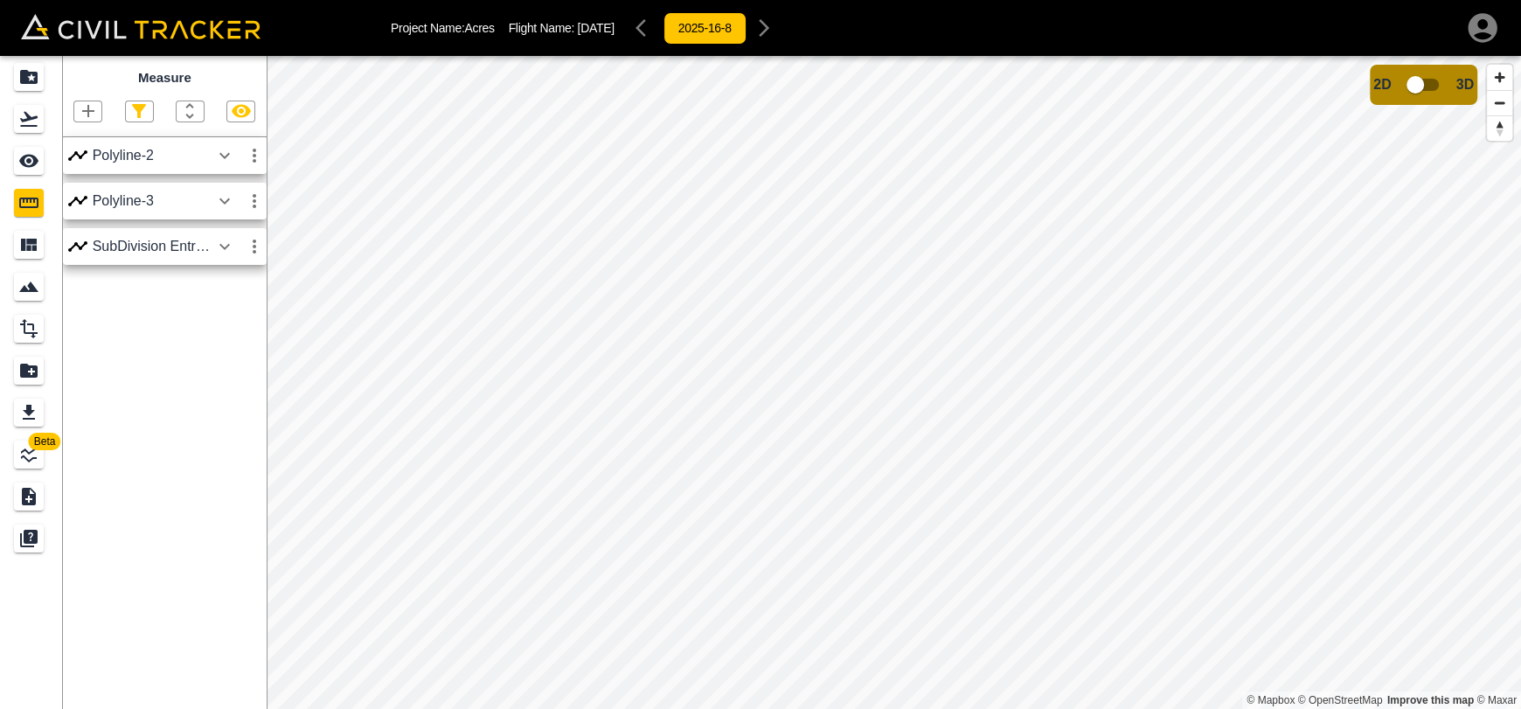
click at [253, 109] on button "button" at bounding box center [240, 111] width 27 height 20
click at [679, 708] on html "Project Name: Acres Flight Name: [DATE] 2025-16-8 Beta Measure Polyline-2 Polyl…" at bounding box center [760, 354] width 1521 height 709
click at [664, 708] on html "Project Name: Acres Flight Name: [DATE] 2025-16-8 Beta Measure Polyline-2 Polyl…" at bounding box center [760, 354] width 1521 height 709
click at [646, 708] on html "Project Name: Acres Flight Name: [DATE] 2025-16-8 Beta Measure Polyline-2 Polyl…" at bounding box center [760, 354] width 1521 height 709
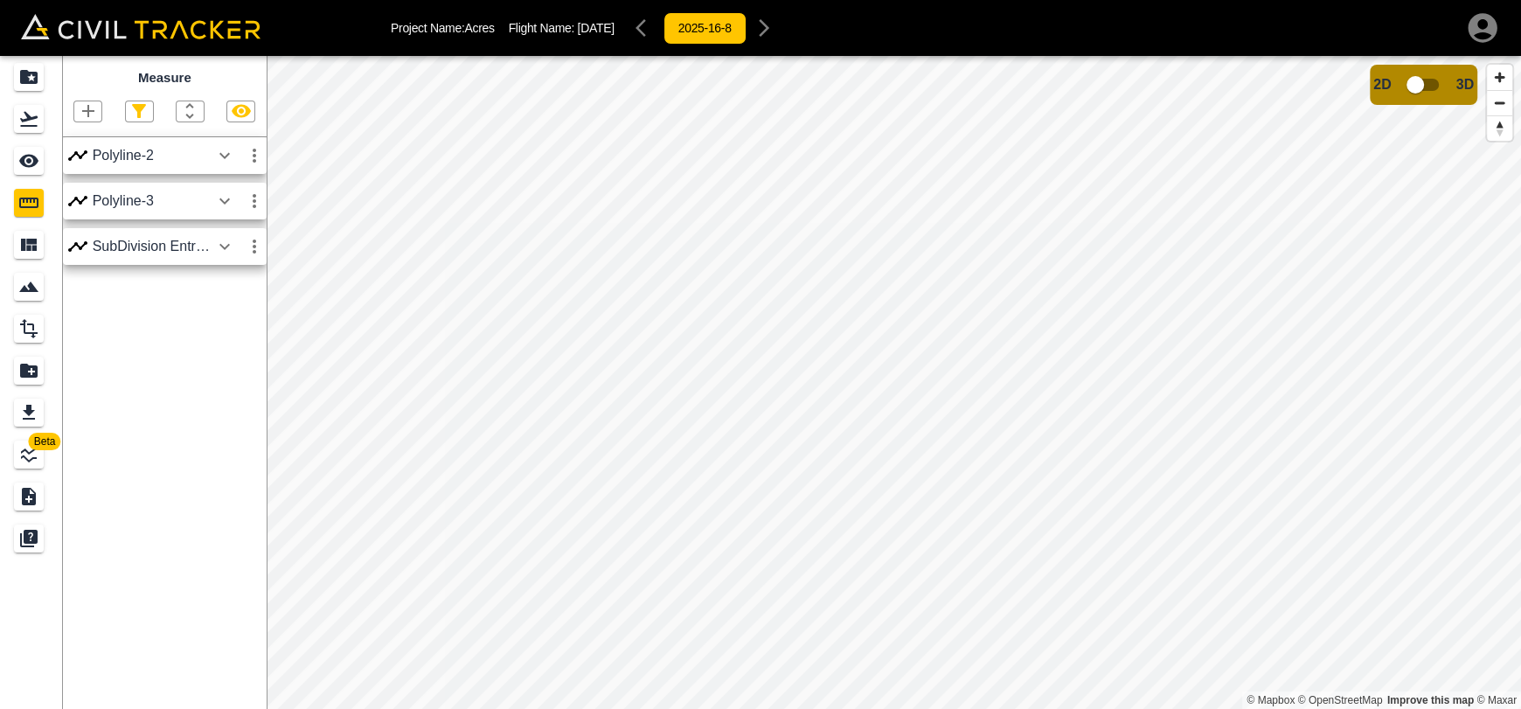
click at [705, 708] on html "Project Name: Acres Flight Name: [DATE] 2025-16-8 Beta Measure Polyline-2 Polyl…" at bounding box center [760, 354] width 1521 height 709
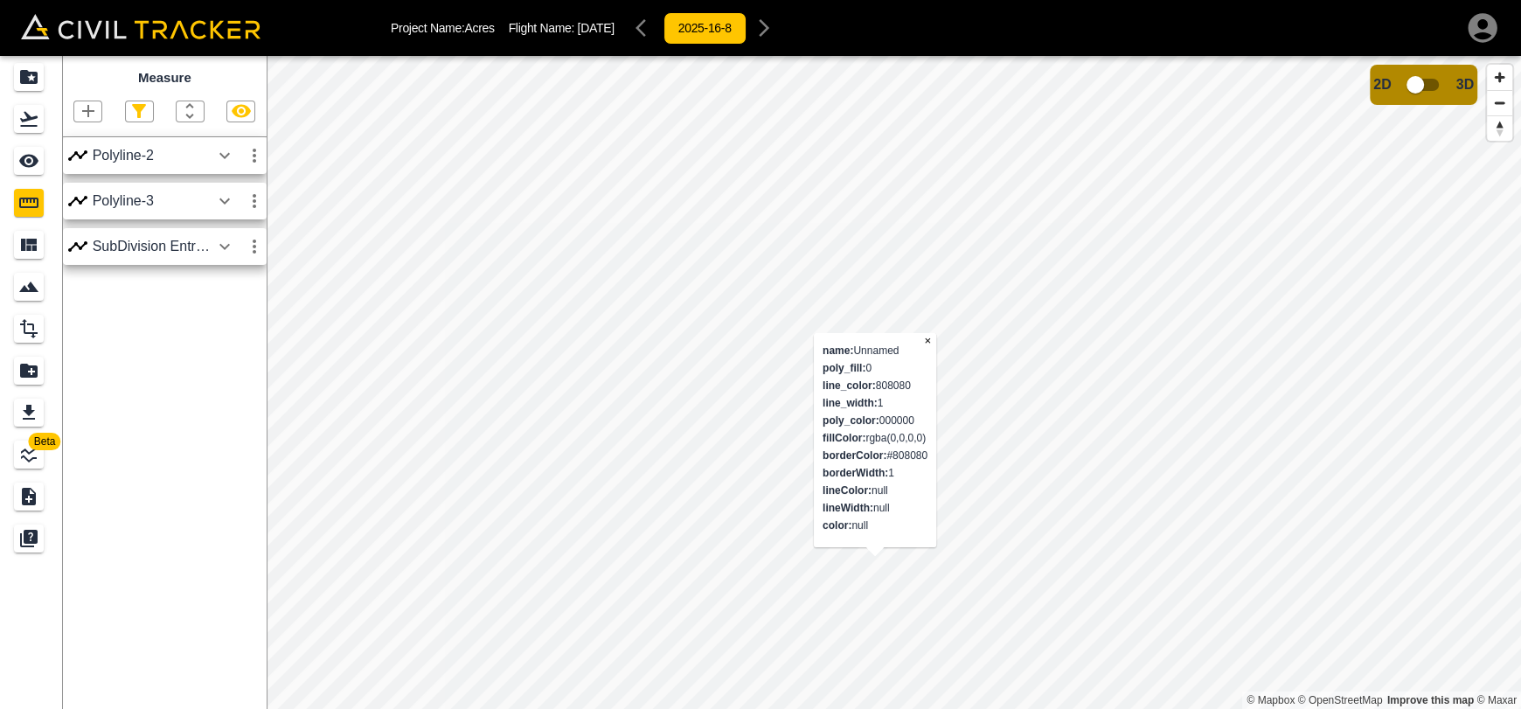
click at [670, 708] on html "Project Name: Acres Flight Name: [DATE] 2025-16-8 Beta Measure Polyline-2 Polyl…" at bounding box center [760, 354] width 1521 height 709
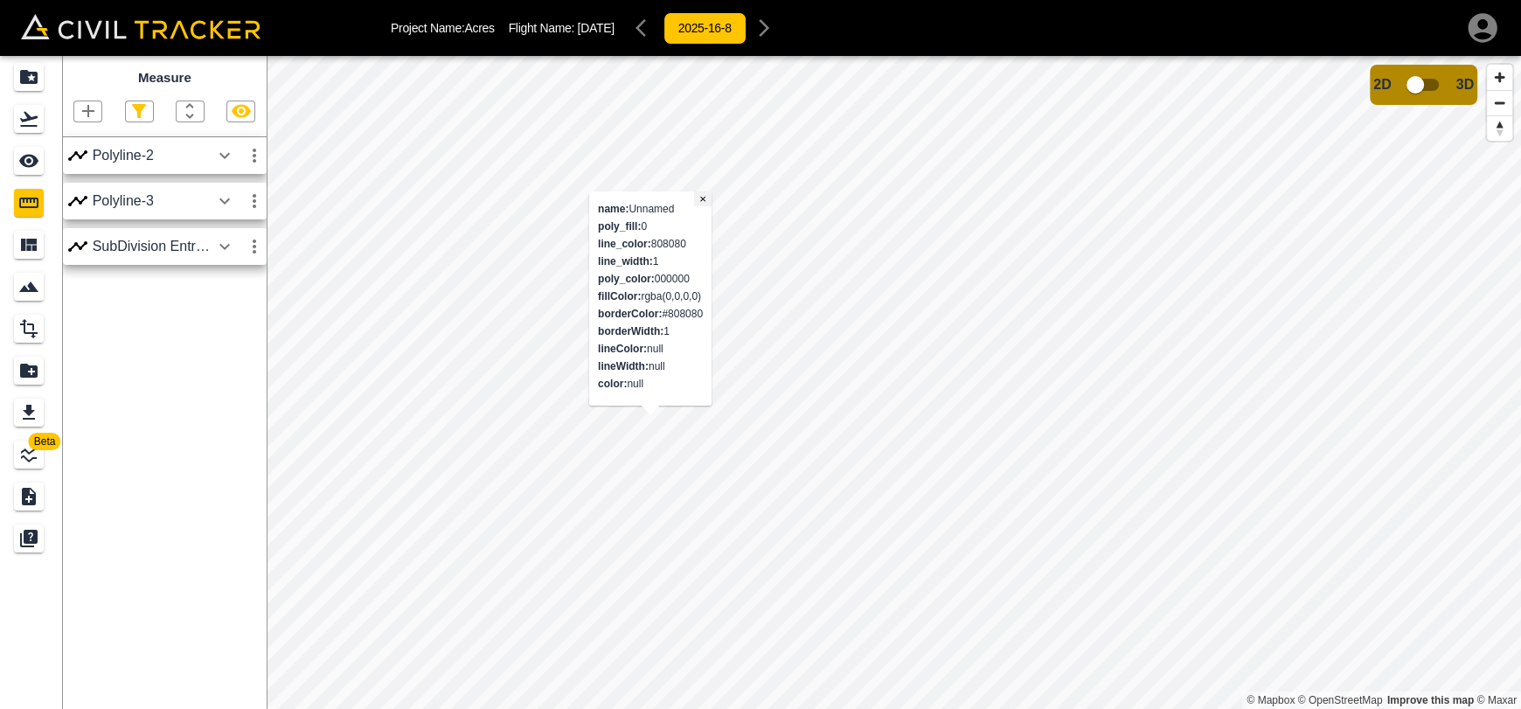
click at [707, 197] on button "×" at bounding box center [702, 198] width 17 height 15
